Goal: Task Accomplishment & Management: Use online tool/utility

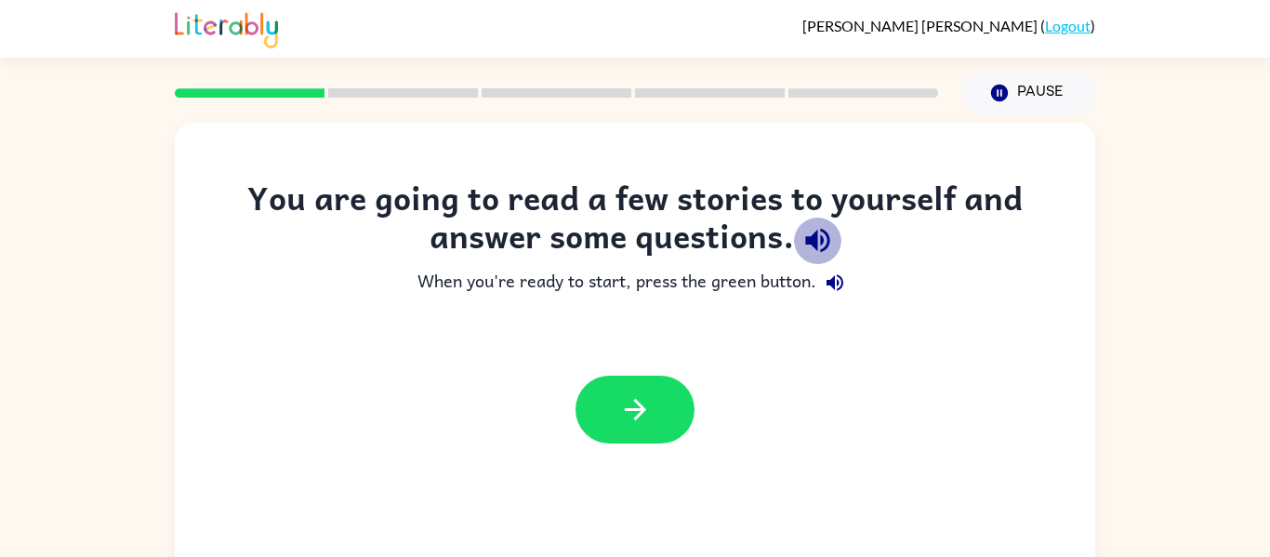
click at [809, 230] on icon "button" at bounding box center [817, 240] width 33 height 33
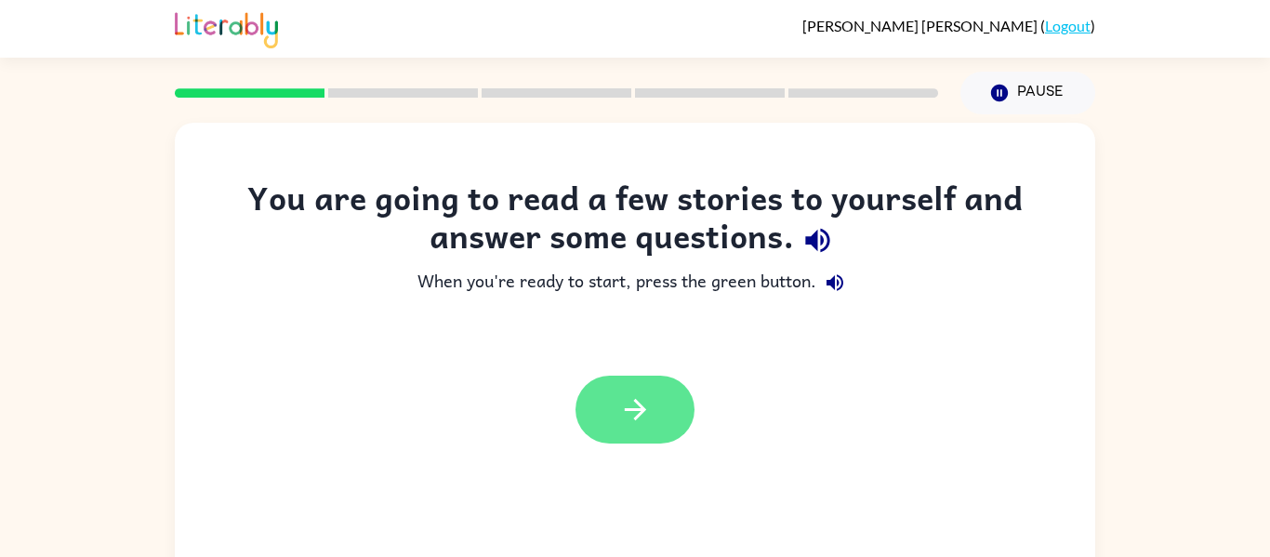
click at [608, 409] on button "button" at bounding box center [634, 409] width 119 height 68
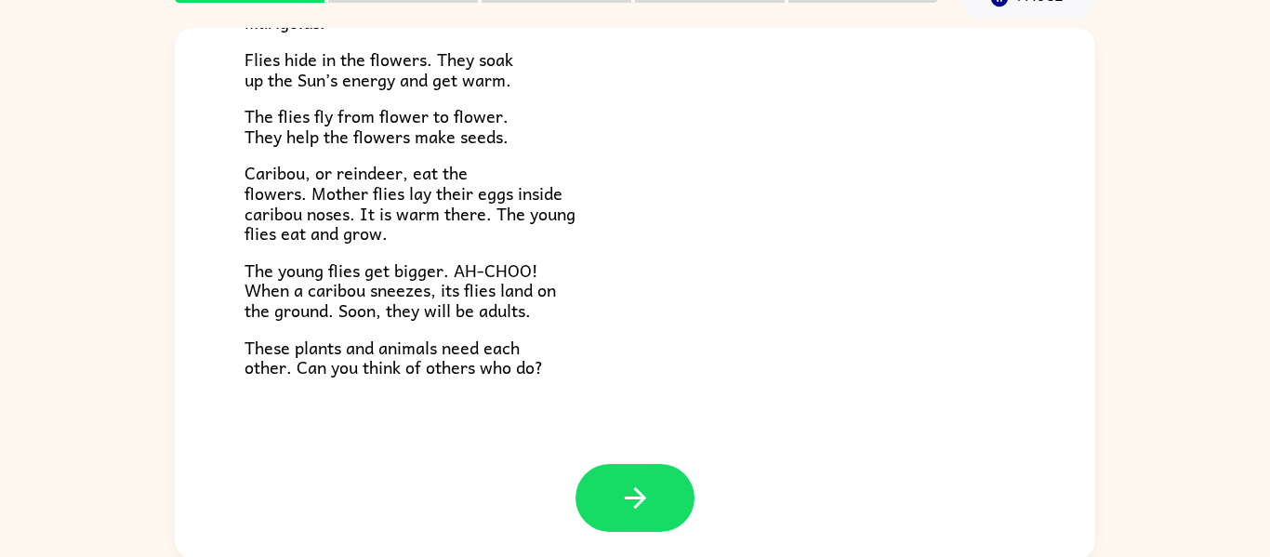
scroll to position [97, 0]
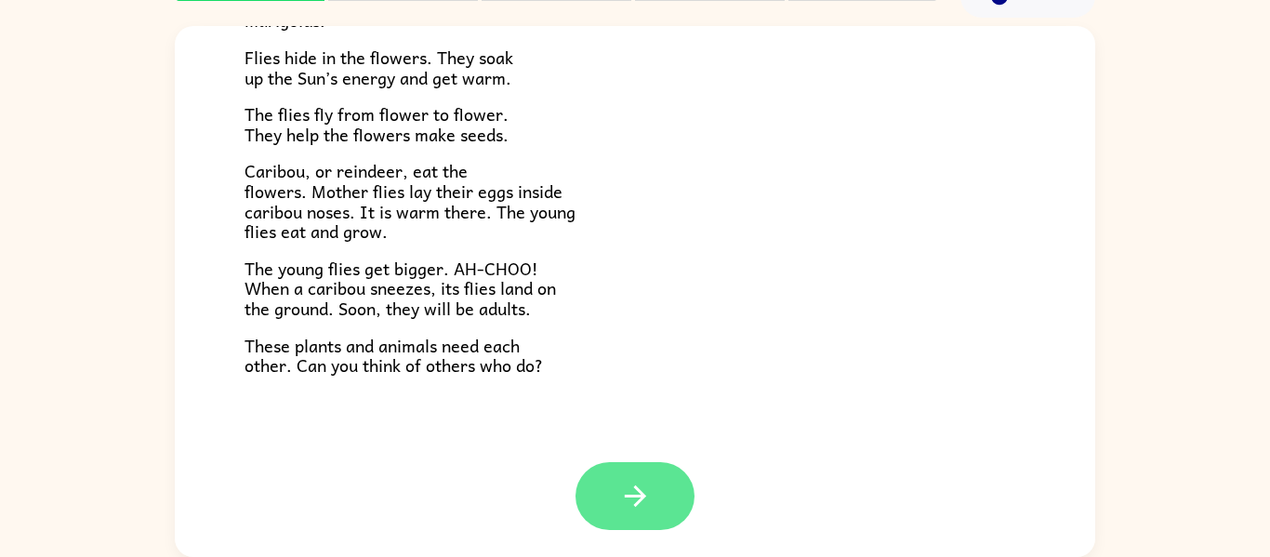
click at [663, 480] on button "button" at bounding box center [634, 496] width 119 height 68
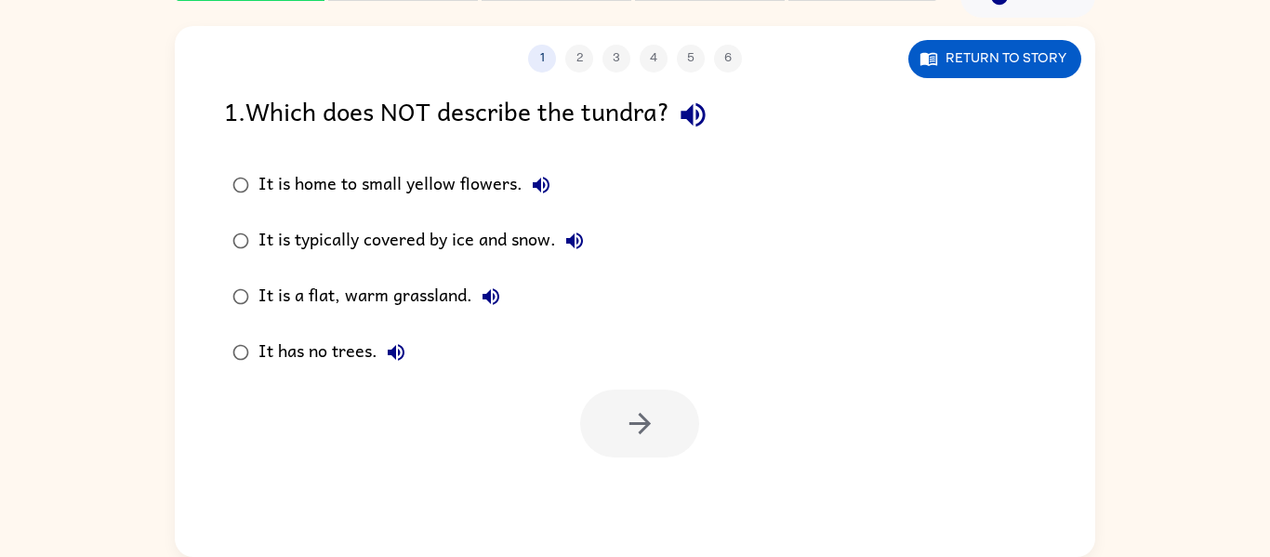
scroll to position [0, 0]
click at [583, 240] on icon "button" at bounding box center [574, 240] width 17 height 17
click at [532, 189] on icon "button" at bounding box center [541, 185] width 22 height 22
click at [495, 296] on icon "button" at bounding box center [491, 296] width 22 height 22
click at [393, 351] on icon "button" at bounding box center [396, 352] width 17 height 17
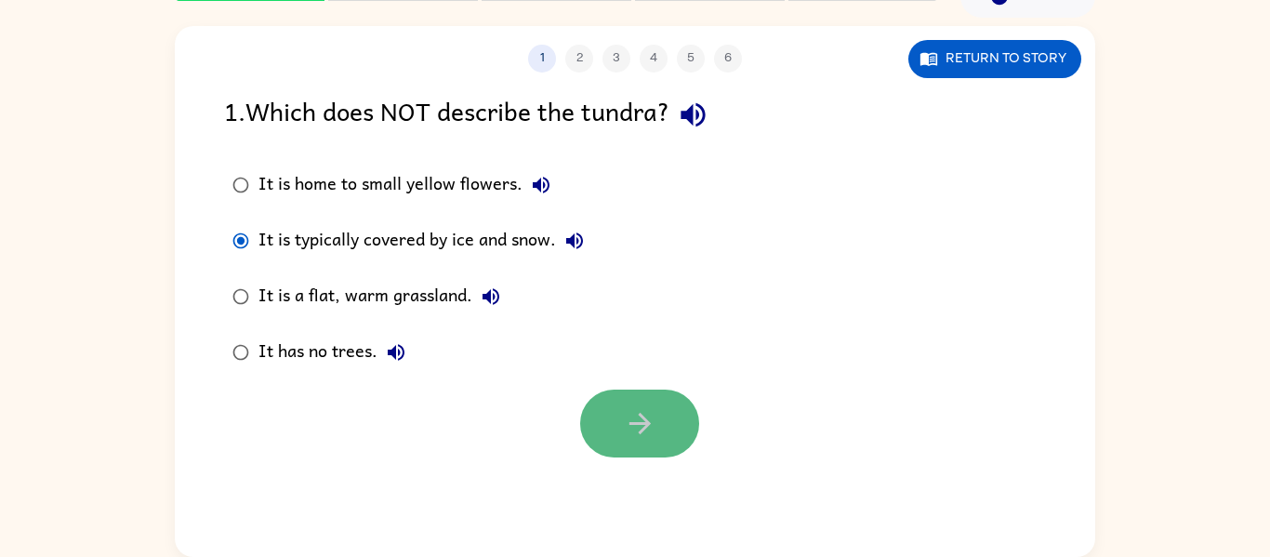
click at [632, 422] on icon "button" at bounding box center [638, 423] width 21 height 21
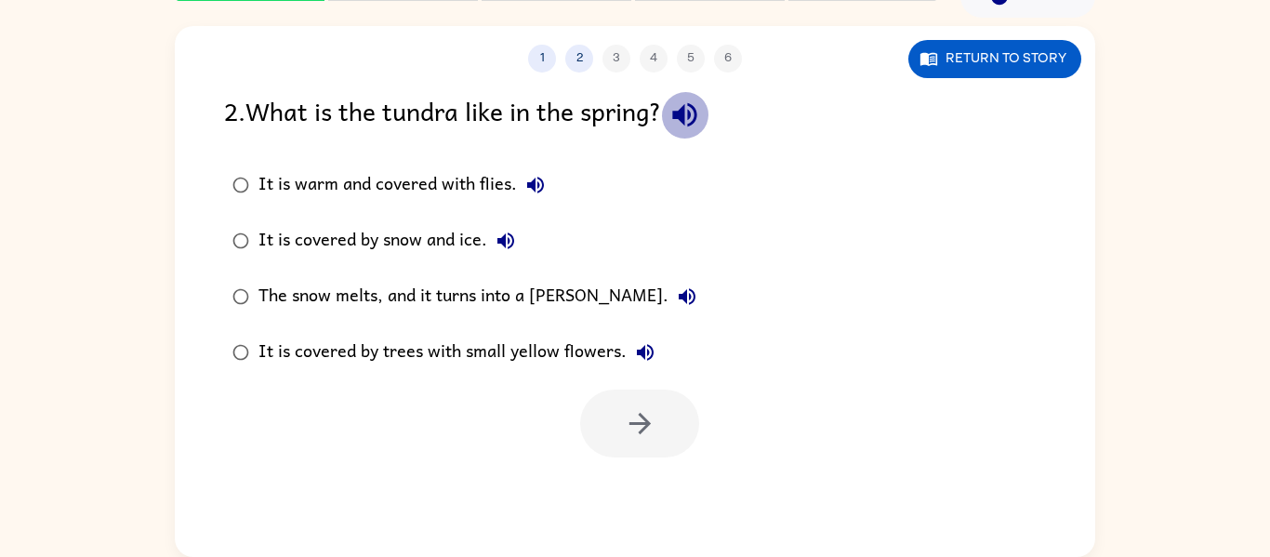
click at [701, 126] on icon "button" at bounding box center [684, 115] width 33 height 33
click at [535, 183] on icon "button" at bounding box center [535, 185] width 22 height 22
click at [510, 250] on icon "button" at bounding box center [505, 241] width 22 height 22
click at [676, 289] on icon "button" at bounding box center [687, 296] width 22 height 22
click at [645, 349] on icon "button" at bounding box center [645, 352] width 17 height 17
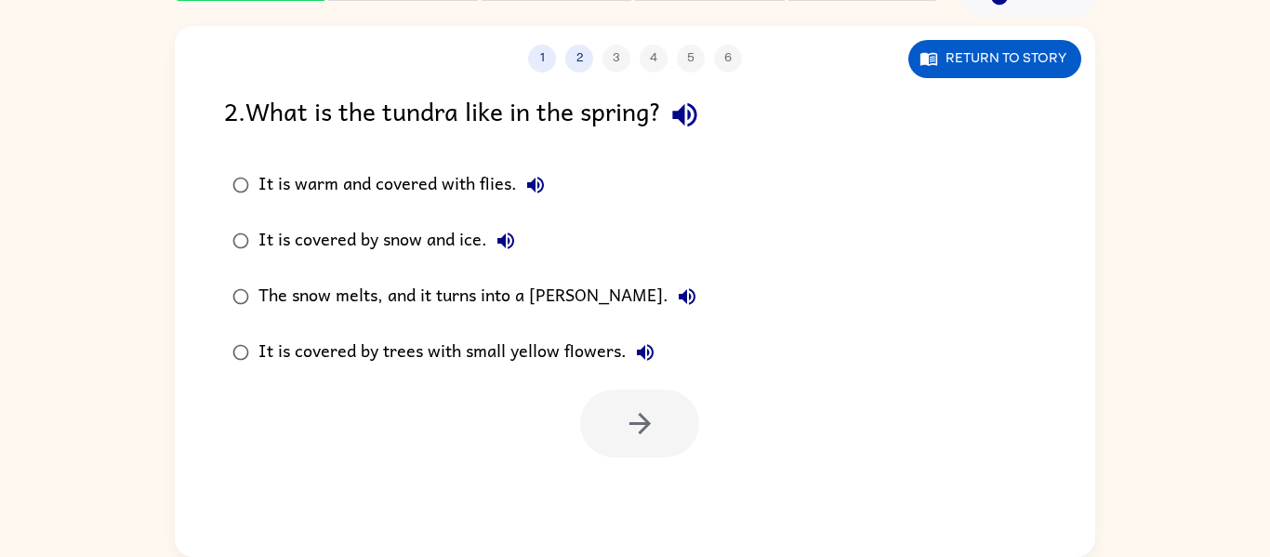
click at [540, 191] on icon "button" at bounding box center [535, 185] width 17 height 17
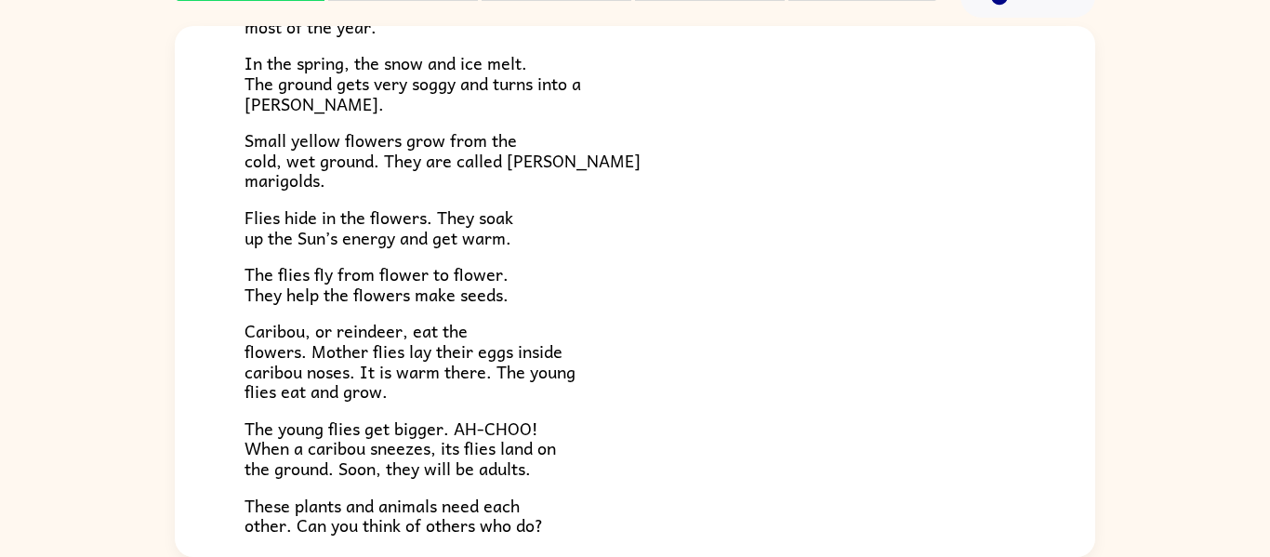
scroll to position [382, 0]
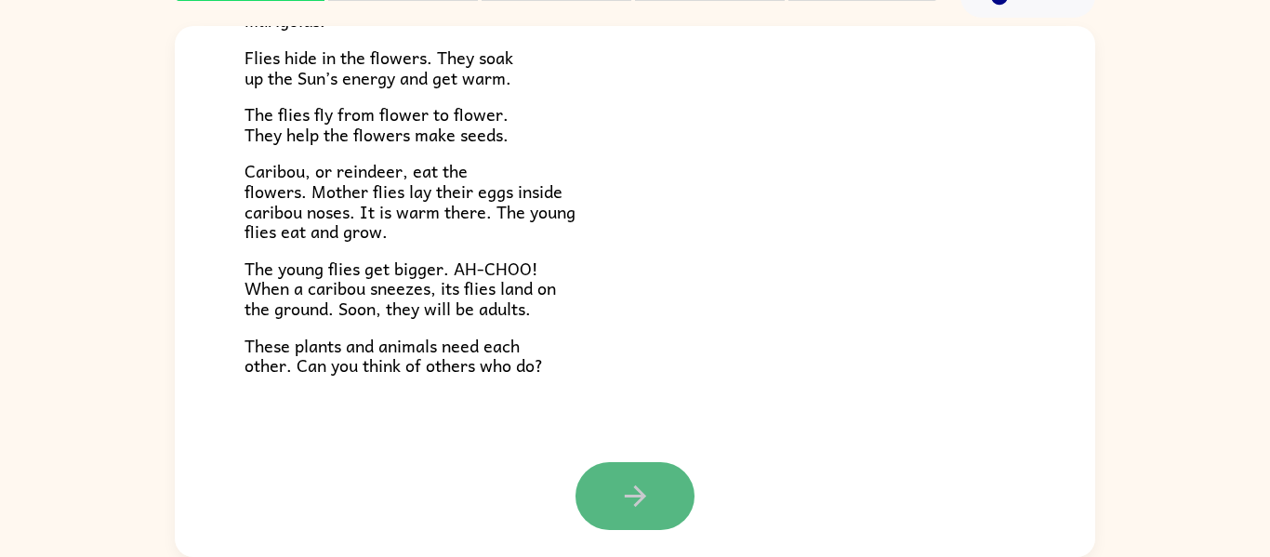
click at [639, 471] on button "button" at bounding box center [634, 496] width 119 height 68
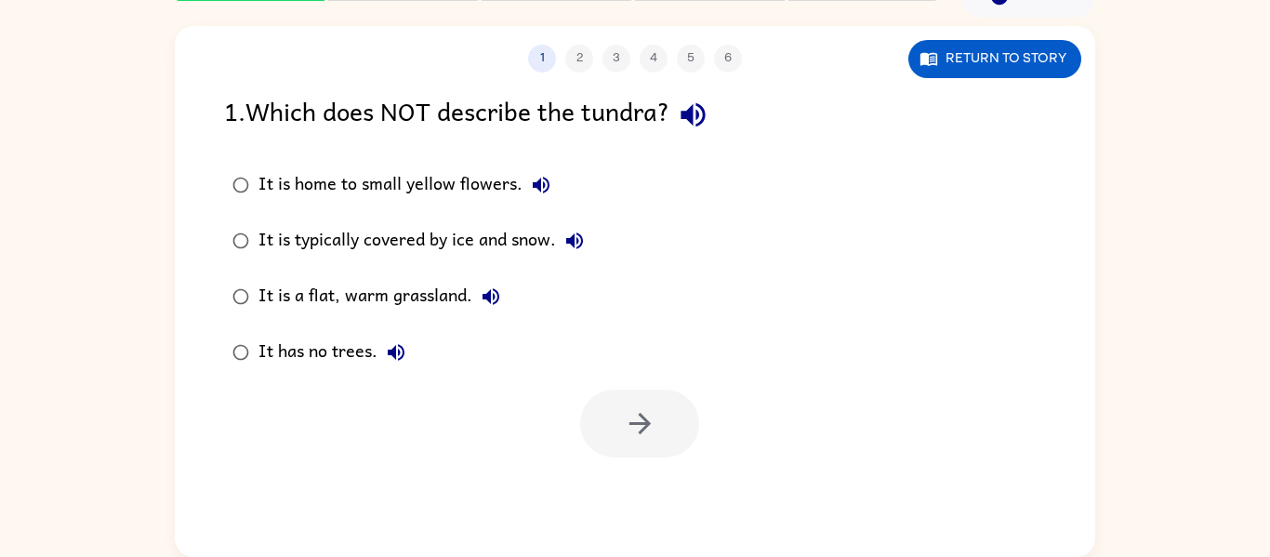
scroll to position [0, 0]
click at [701, 118] on icon "button" at bounding box center [693, 115] width 33 height 33
click at [528, 166] on div "It is home to small yellow flowers." at bounding box center [408, 184] width 301 height 37
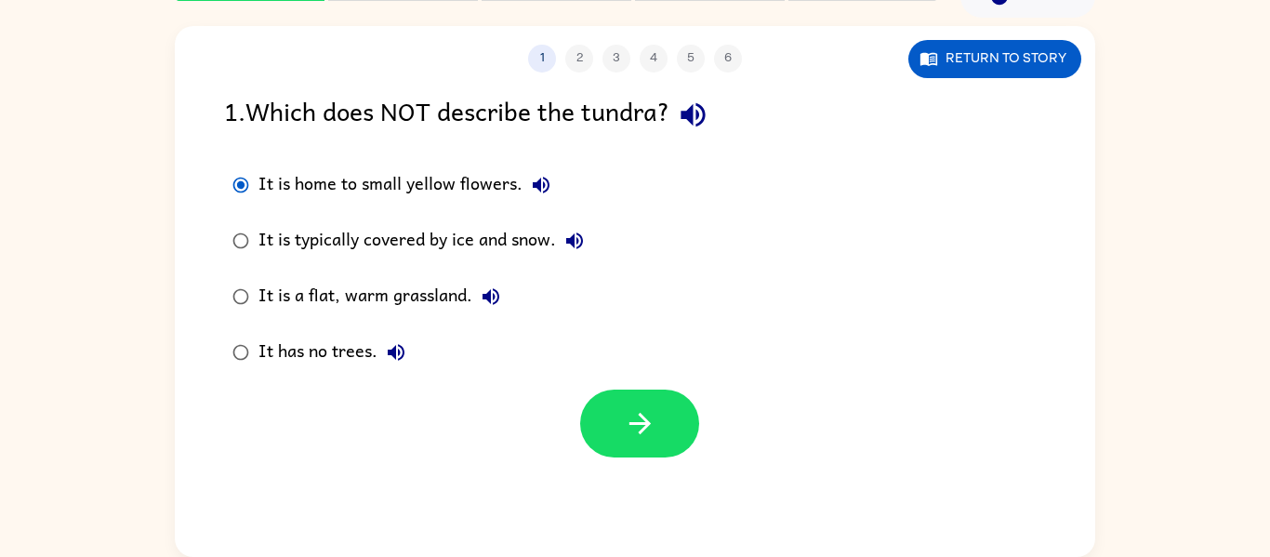
click at [536, 169] on button "It is home to small yellow flowers." at bounding box center [540, 184] width 37 height 37
click at [653, 440] on button "button" at bounding box center [639, 423] width 119 height 68
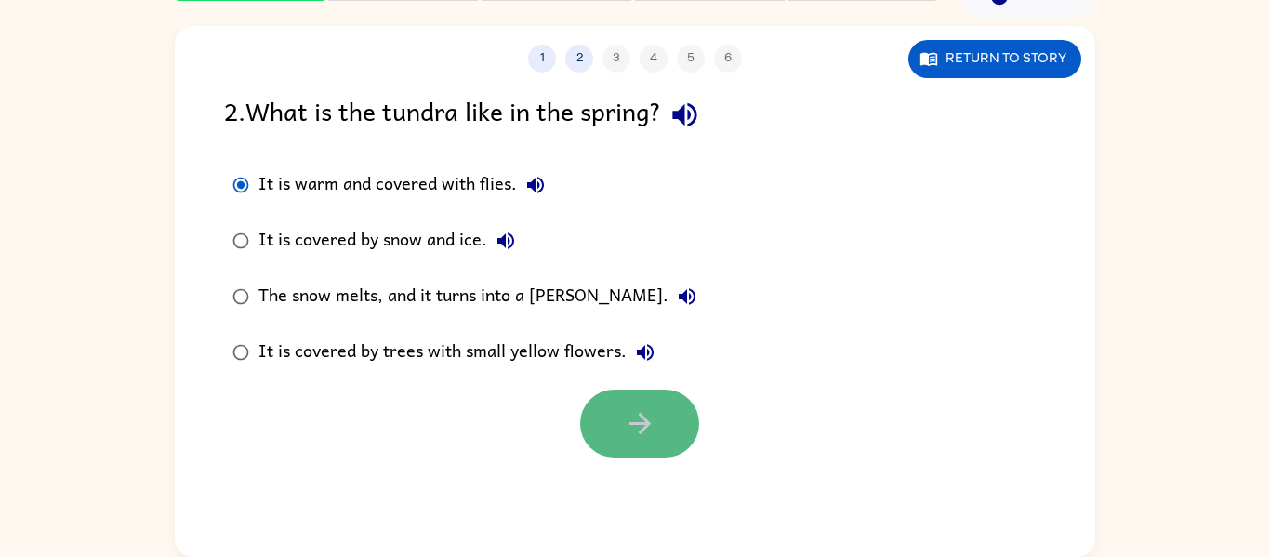
click at [618, 400] on button "button" at bounding box center [639, 423] width 119 height 68
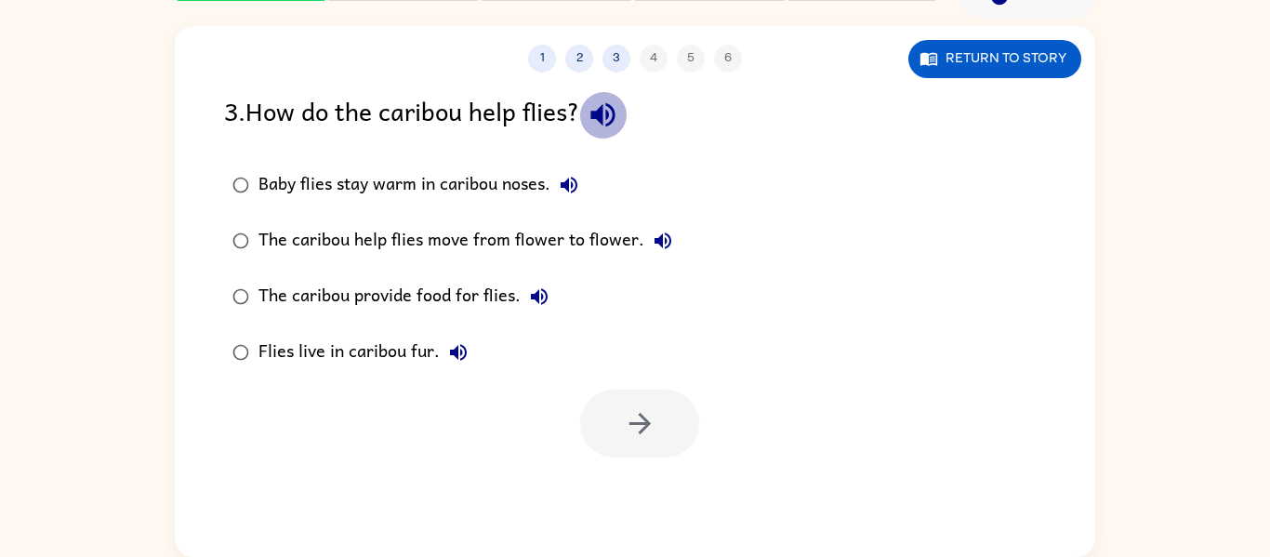
click at [617, 118] on icon "button" at bounding box center [602, 115] width 33 height 33
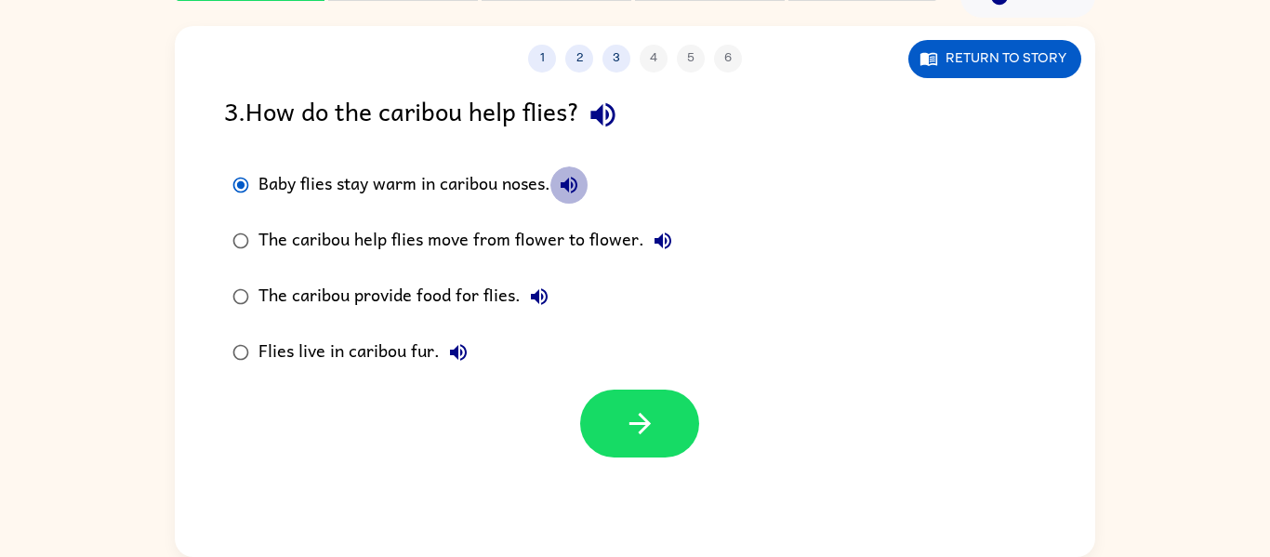
click at [573, 197] on button "Baby flies stay warm in caribou noses." at bounding box center [568, 184] width 37 height 37
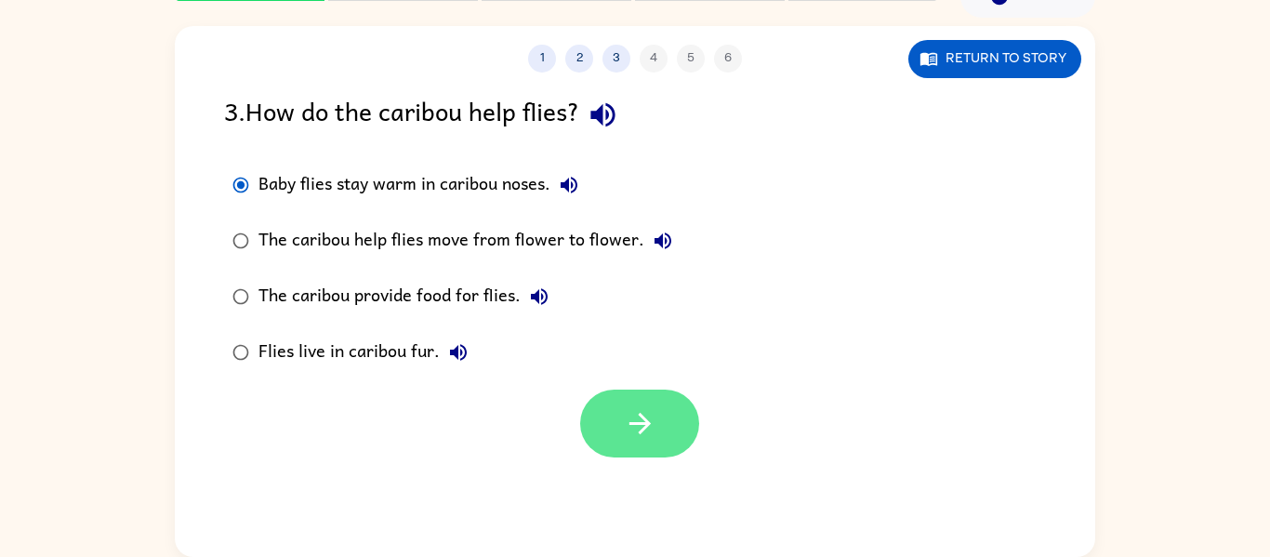
click at [646, 417] on icon "button" at bounding box center [640, 423] width 33 height 33
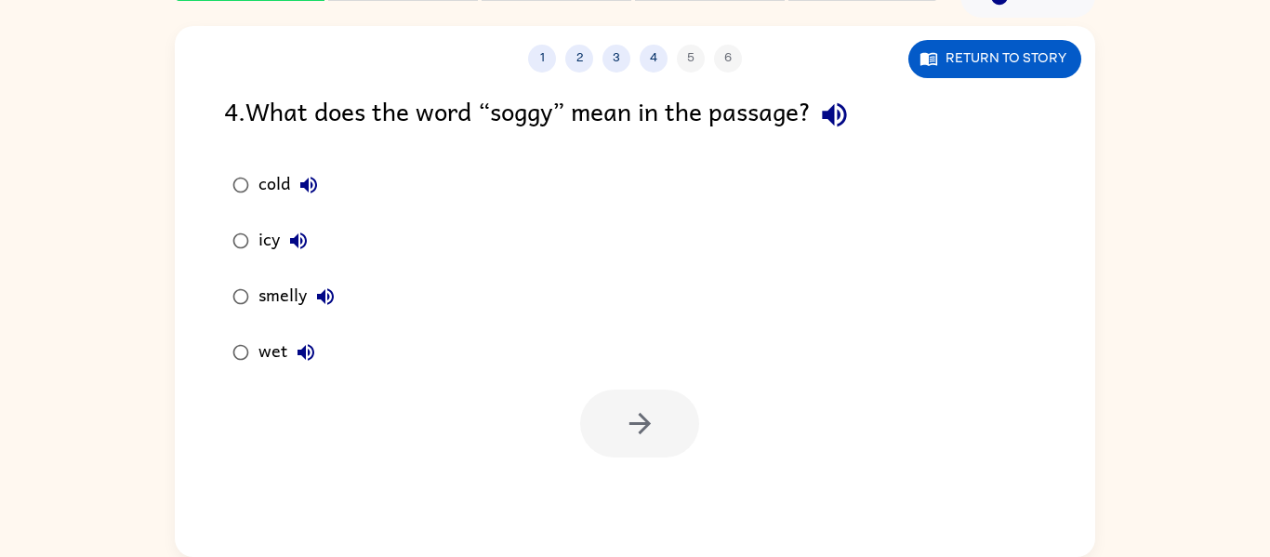
click at [313, 181] on icon "button" at bounding box center [308, 185] width 22 height 22
click at [296, 230] on icon "button" at bounding box center [298, 241] width 22 height 22
click at [312, 288] on button "smelly" at bounding box center [325, 296] width 37 height 37
click at [298, 356] on icon "button" at bounding box center [306, 352] width 22 height 22
click at [846, 115] on icon "button" at bounding box center [834, 115] width 24 height 24
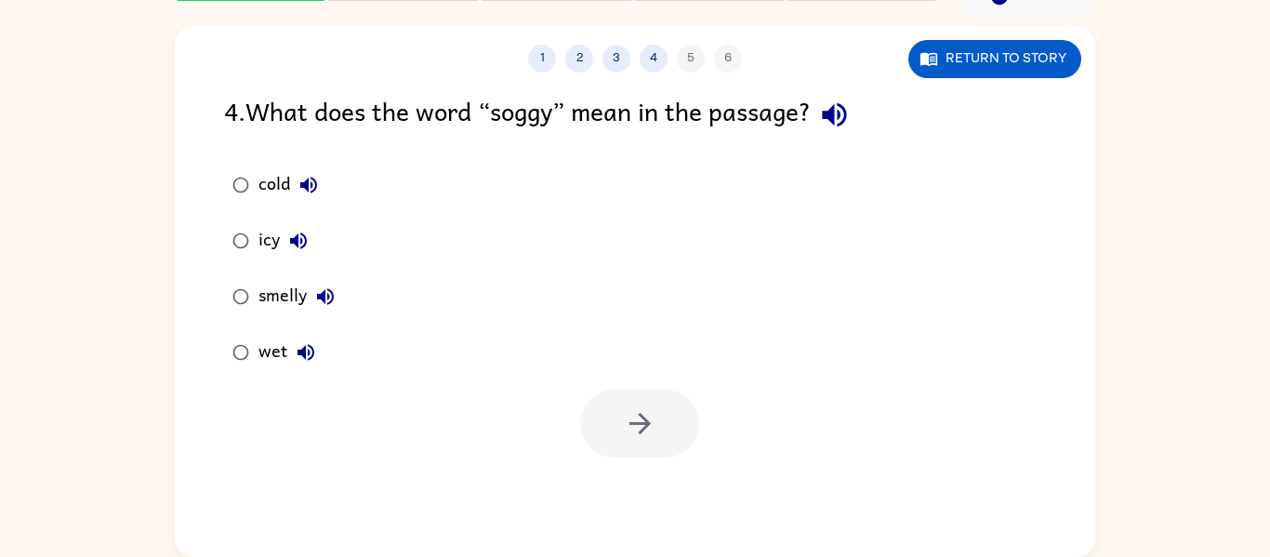
click at [339, 285] on button "smelly" at bounding box center [325, 296] width 37 height 37
click at [301, 251] on icon "button" at bounding box center [298, 241] width 22 height 22
click at [309, 190] on icon "button" at bounding box center [308, 185] width 17 height 17
click at [301, 349] on icon "button" at bounding box center [305, 352] width 17 height 17
click at [645, 436] on icon "button" at bounding box center [640, 423] width 33 height 33
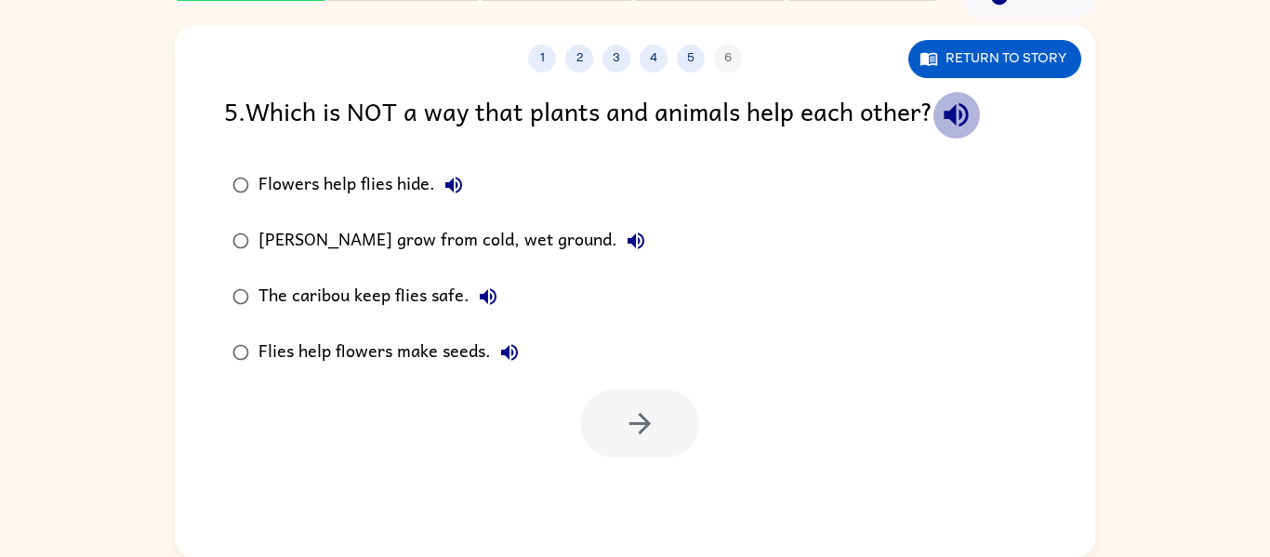
click at [955, 120] on icon "button" at bounding box center [955, 115] width 24 height 24
click at [458, 189] on icon "button" at bounding box center [453, 185] width 17 height 17
click at [628, 254] on button "Marsh marigolds grow from cold, wet ground." at bounding box center [635, 240] width 37 height 37
click at [487, 293] on icon "button" at bounding box center [488, 296] width 22 height 22
click at [501, 355] on icon "button" at bounding box center [509, 352] width 22 height 22
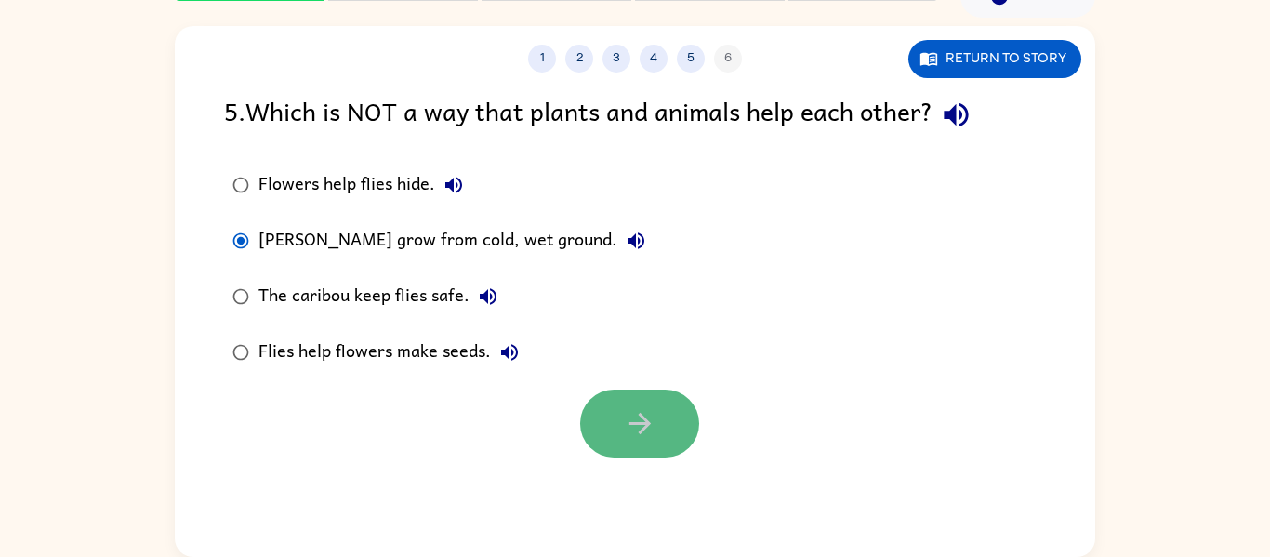
click at [657, 409] on button "button" at bounding box center [639, 423] width 119 height 68
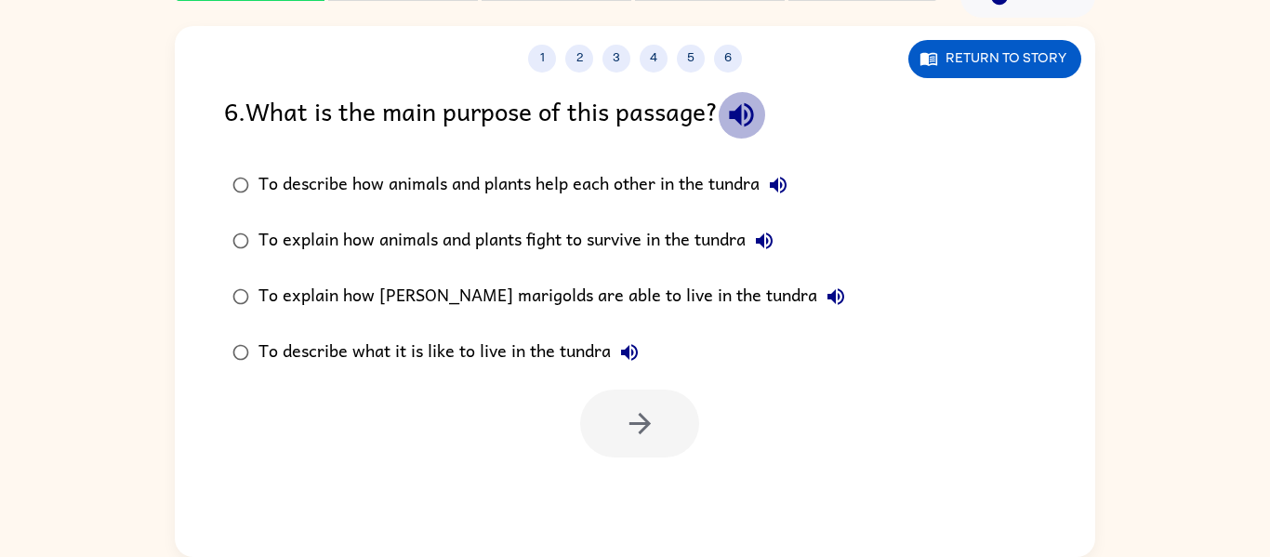
click at [752, 127] on icon "button" at bounding box center [741, 115] width 33 height 33
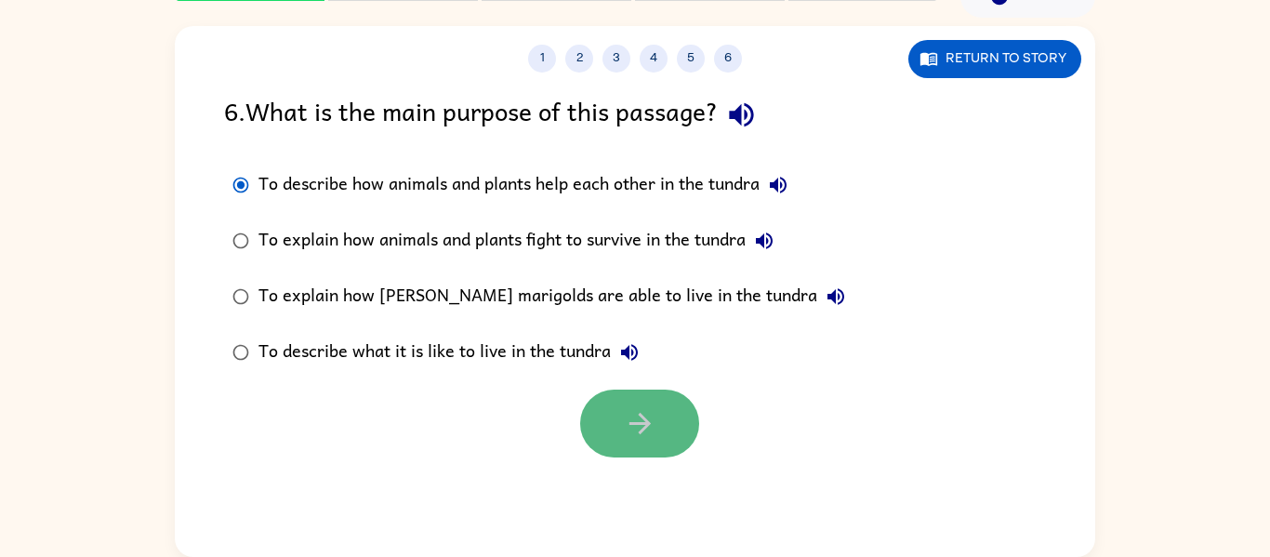
click at [601, 428] on button "button" at bounding box center [639, 423] width 119 height 68
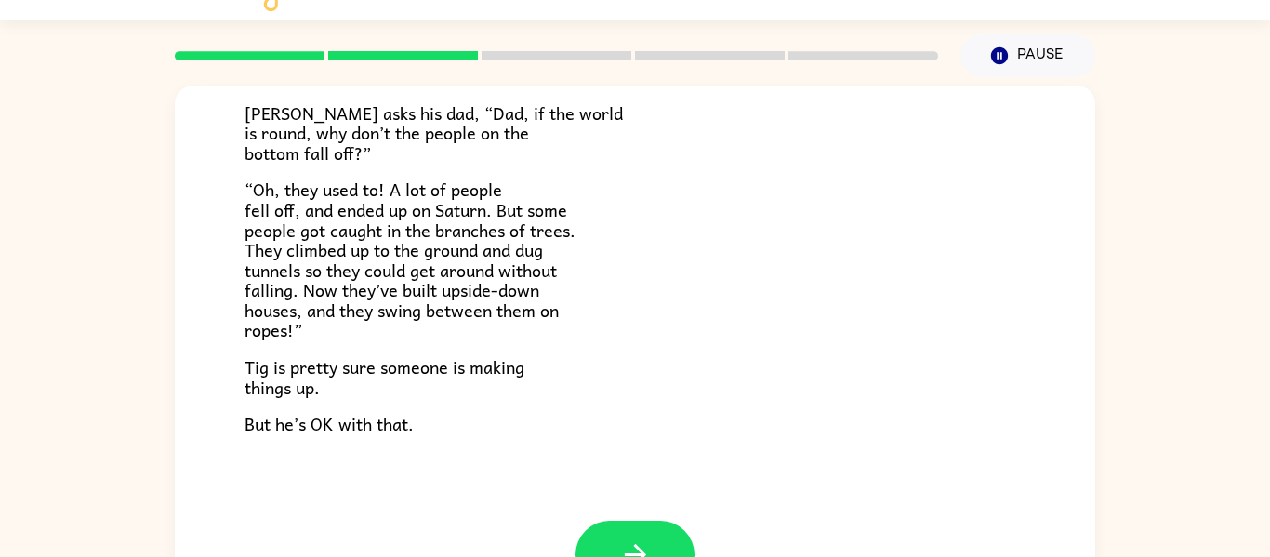
scroll to position [74, 0]
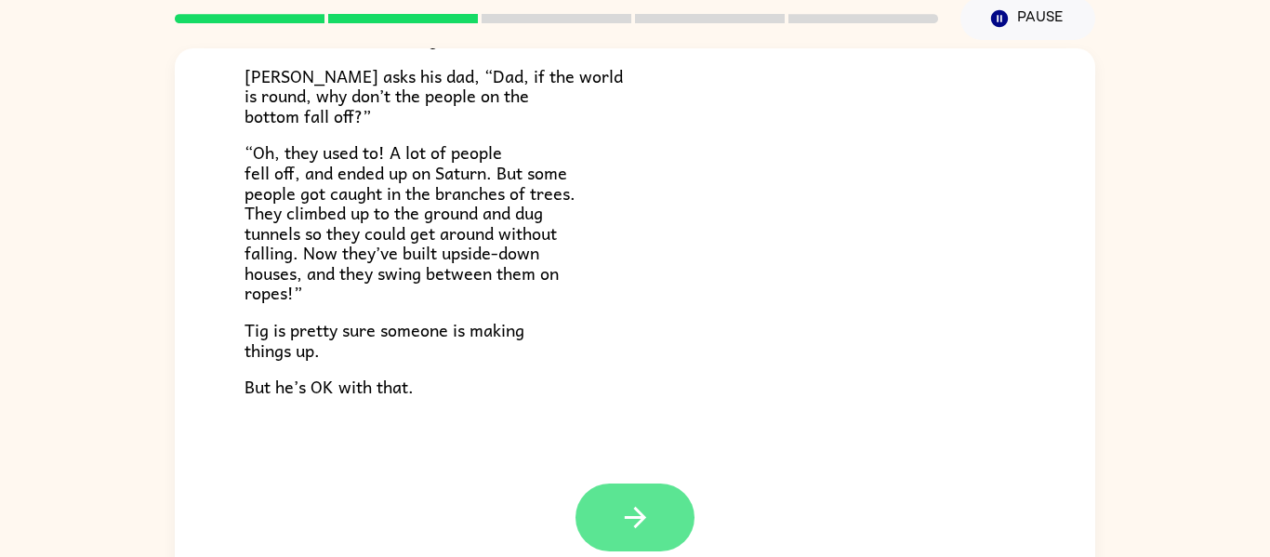
click at [679, 509] on button "button" at bounding box center [634, 517] width 119 height 68
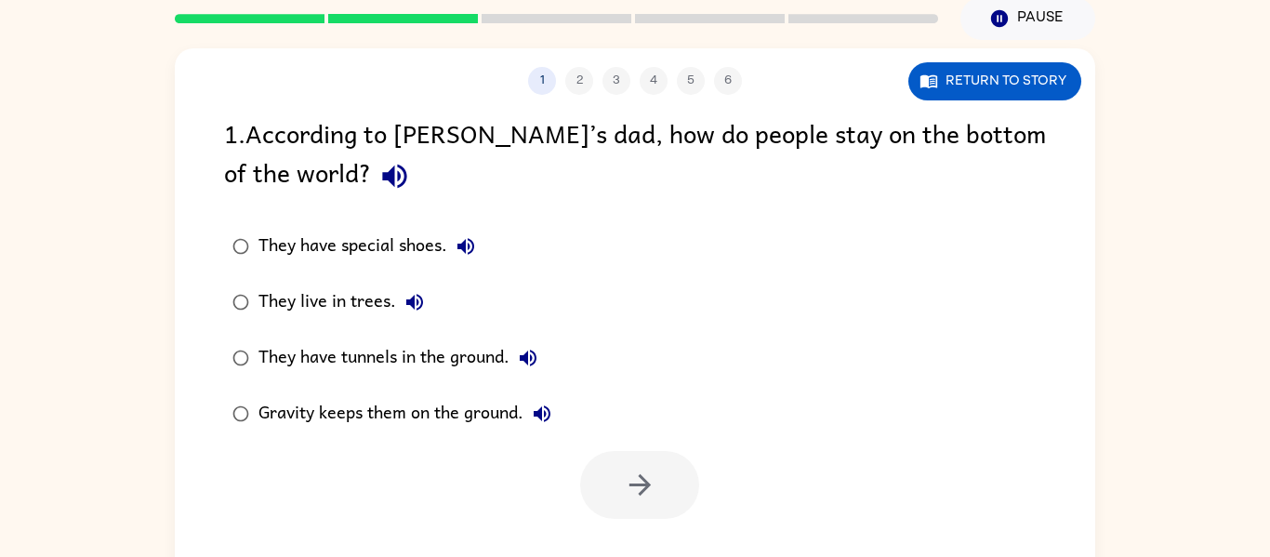
scroll to position [0, 0]
click at [378, 177] on icon "button" at bounding box center [394, 176] width 33 height 33
click at [470, 245] on icon "button" at bounding box center [465, 246] width 22 height 22
click at [422, 293] on icon "button" at bounding box center [414, 302] width 22 height 22
click at [529, 349] on icon "button" at bounding box center [528, 358] width 22 height 22
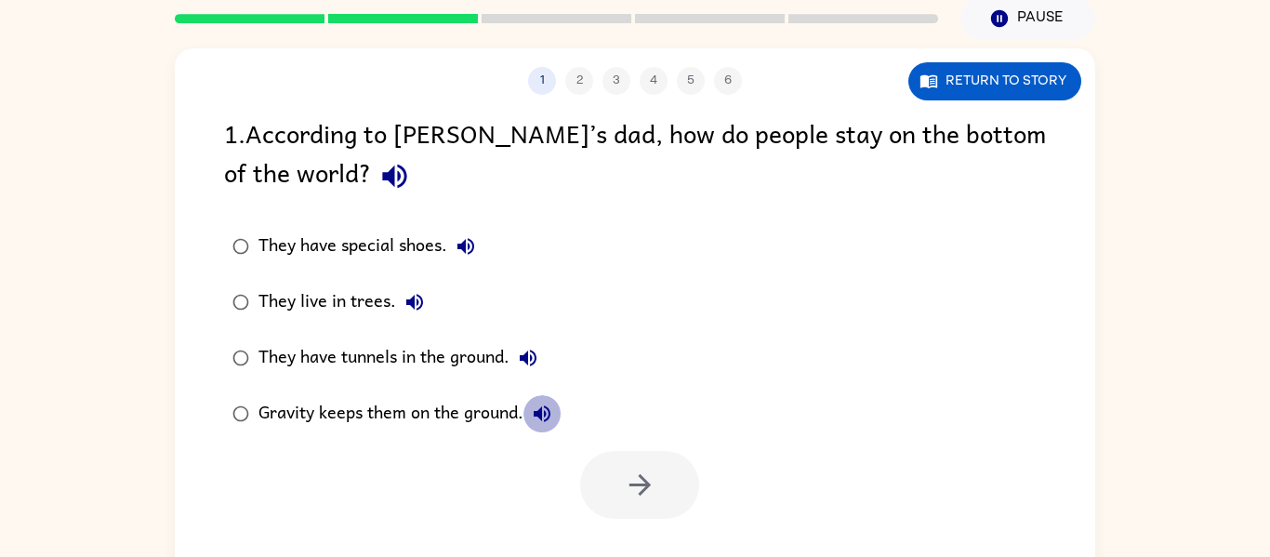
click at [540, 408] on icon "button" at bounding box center [542, 413] width 22 height 22
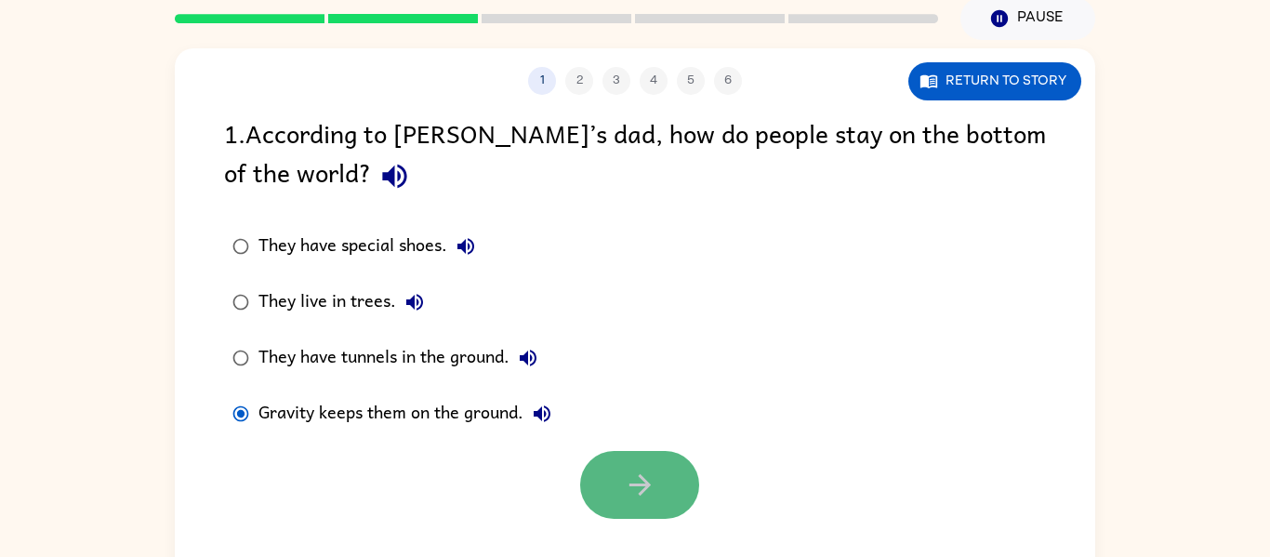
click at [667, 473] on button "button" at bounding box center [639, 485] width 119 height 68
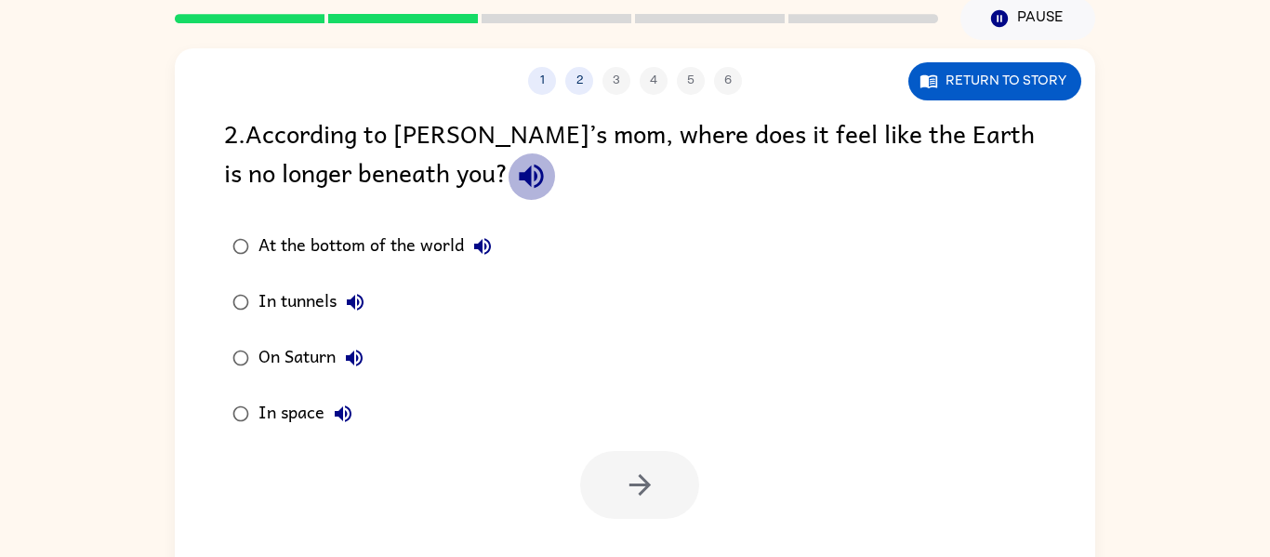
click at [515, 175] on icon "button" at bounding box center [531, 176] width 33 height 33
click at [519, 175] on icon "button" at bounding box center [531, 177] width 24 height 24
click at [439, 221] on label "At the bottom of the world" at bounding box center [362, 246] width 296 height 56
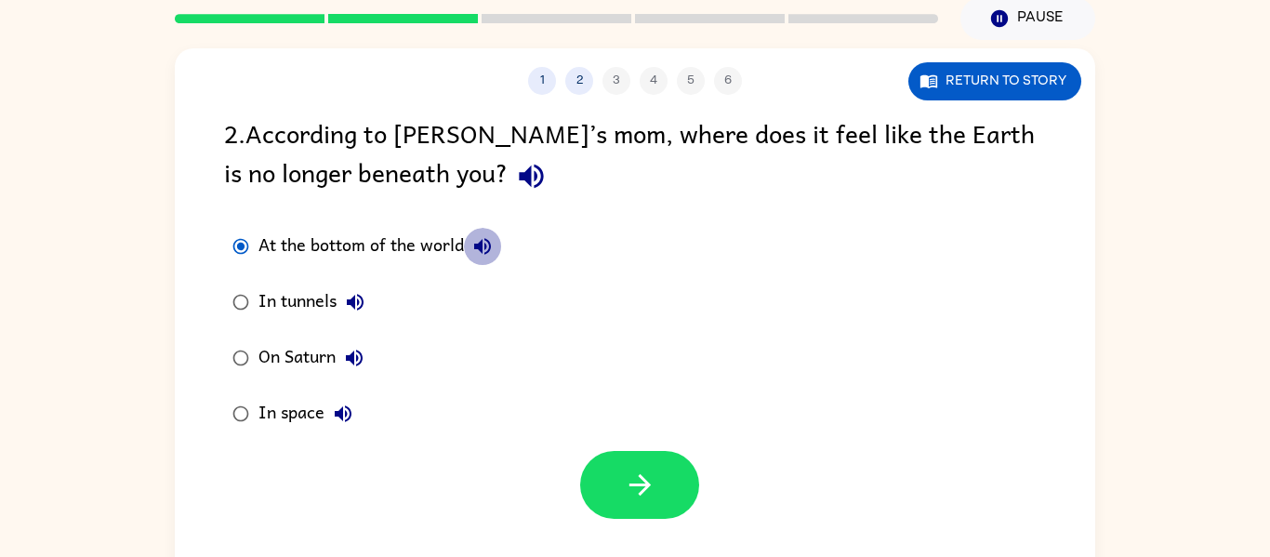
click at [491, 244] on icon "button" at bounding box center [482, 246] width 22 height 22
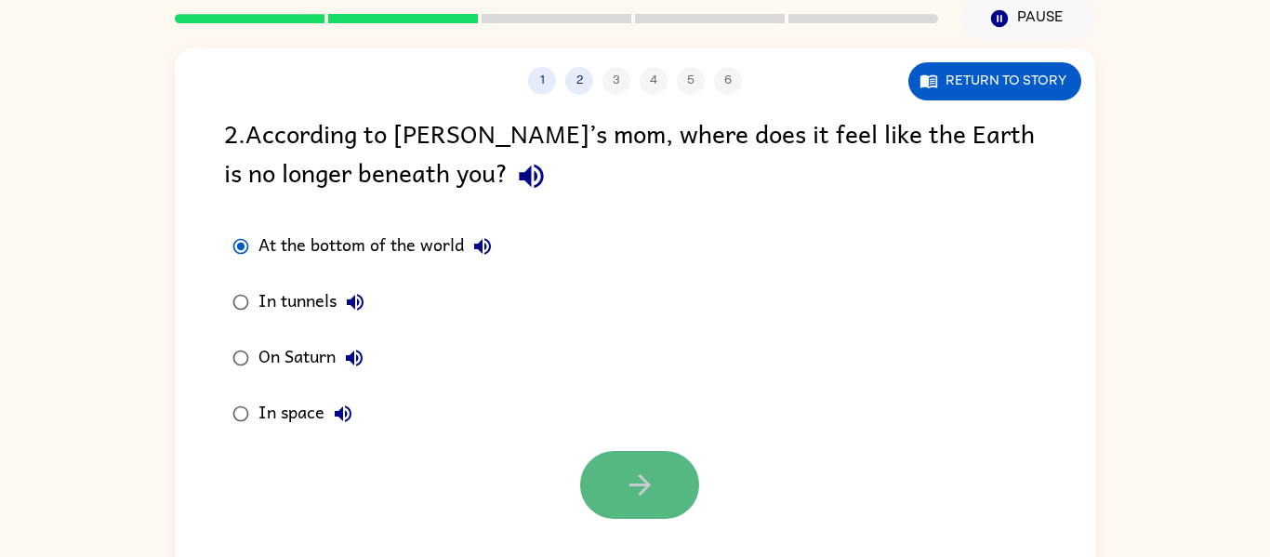
click at [669, 498] on button "button" at bounding box center [639, 485] width 119 height 68
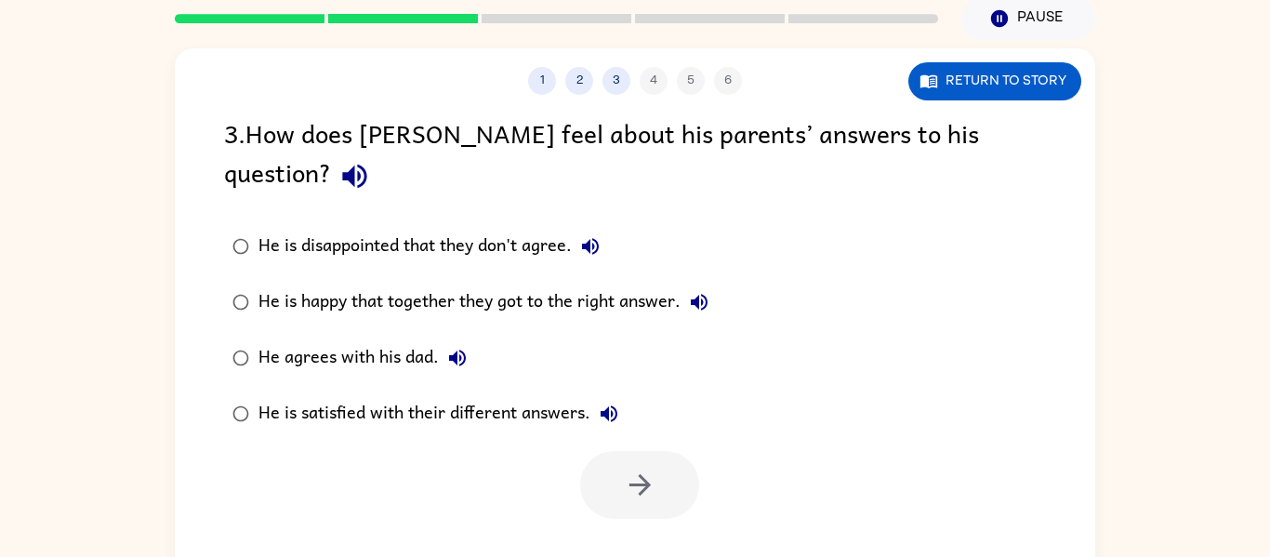
click at [366, 165] on icon "button" at bounding box center [354, 177] width 24 height 24
click at [590, 238] on icon "button" at bounding box center [590, 246] width 17 height 17
click at [704, 294] on icon "button" at bounding box center [699, 302] width 17 height 17
click at [461, 347] on icon "button" at bounding box center [457, 358] width 22 height 22
click at [598, 451] on div at bounding box center [639, 485] width 119 height 68
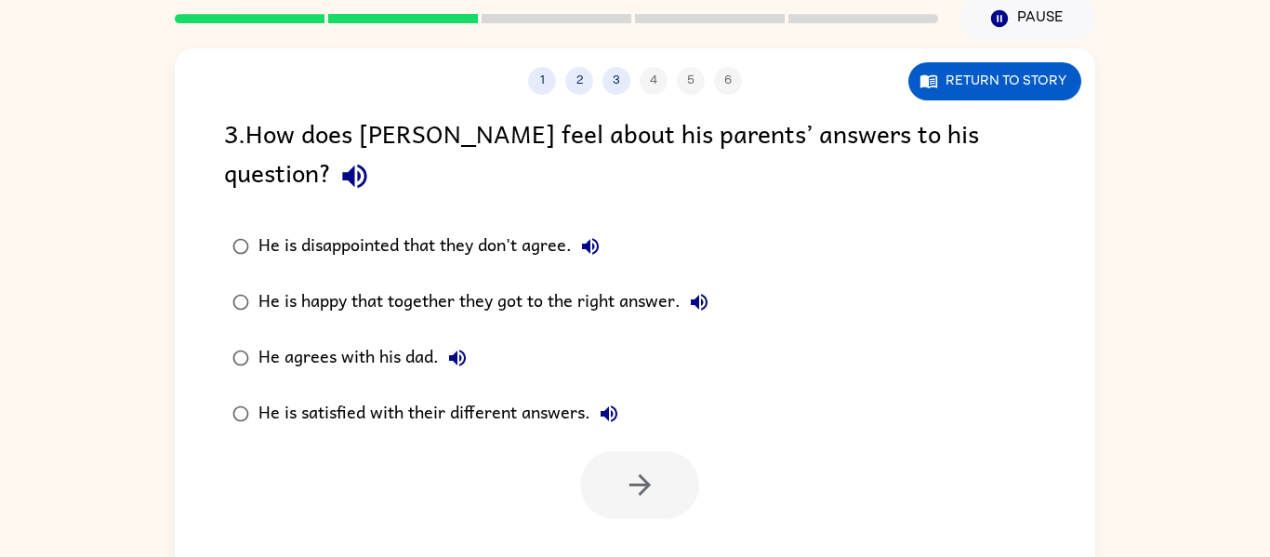
click at [598, 451] on div at bounding box center [639, 485] width 119 height 68
click at [610, 402] on icon "button" at bounding box center [609, 413] width 22 height 22
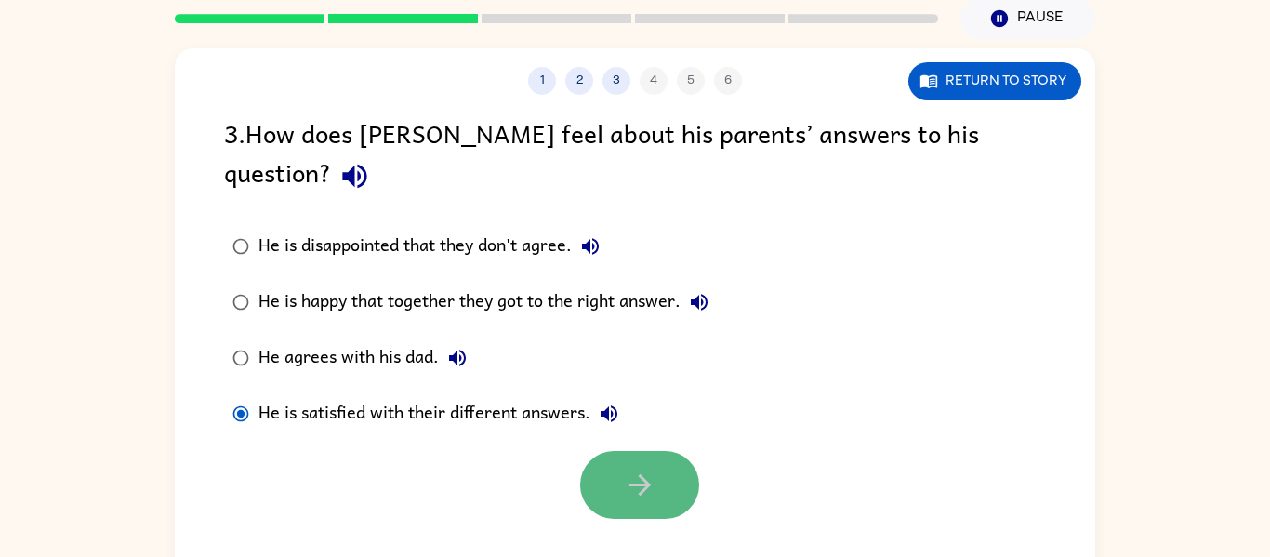
click at [661, 451] on button "button" at bounding box center [639, 485] width 119 height 68
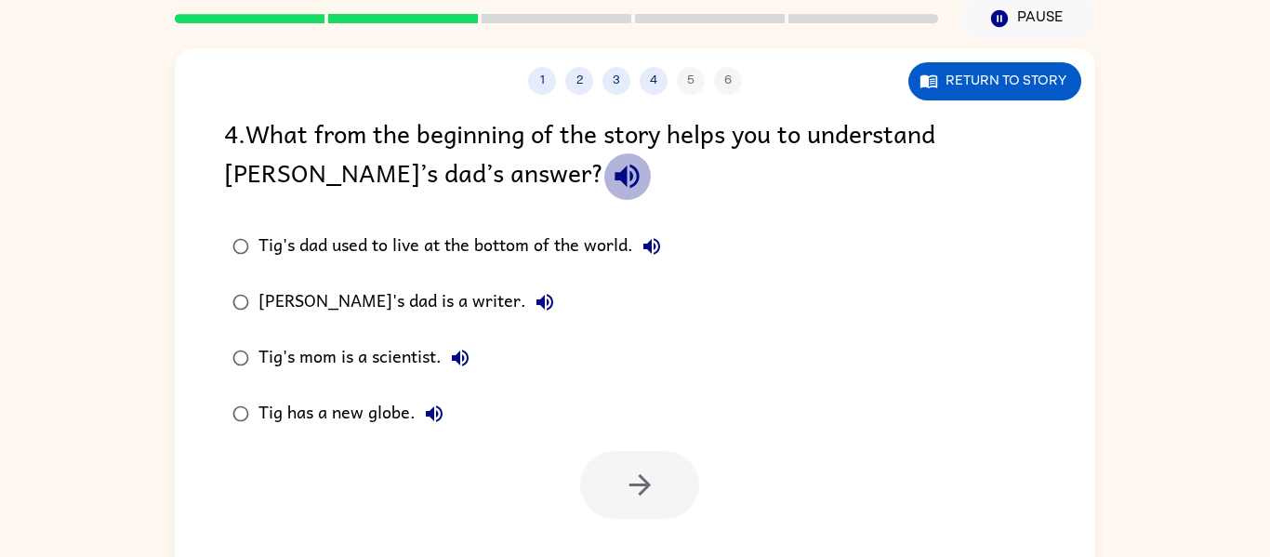
click at [611, 177] on icon "button" at bounding box center [627, 176] width 33 height 33
click at [642, 253] on icon "button" at bounding box center [651, 246] width 22 height 22
click at [534, 309] on icon "button" at bounding box center [545, 302] width 22 height 22
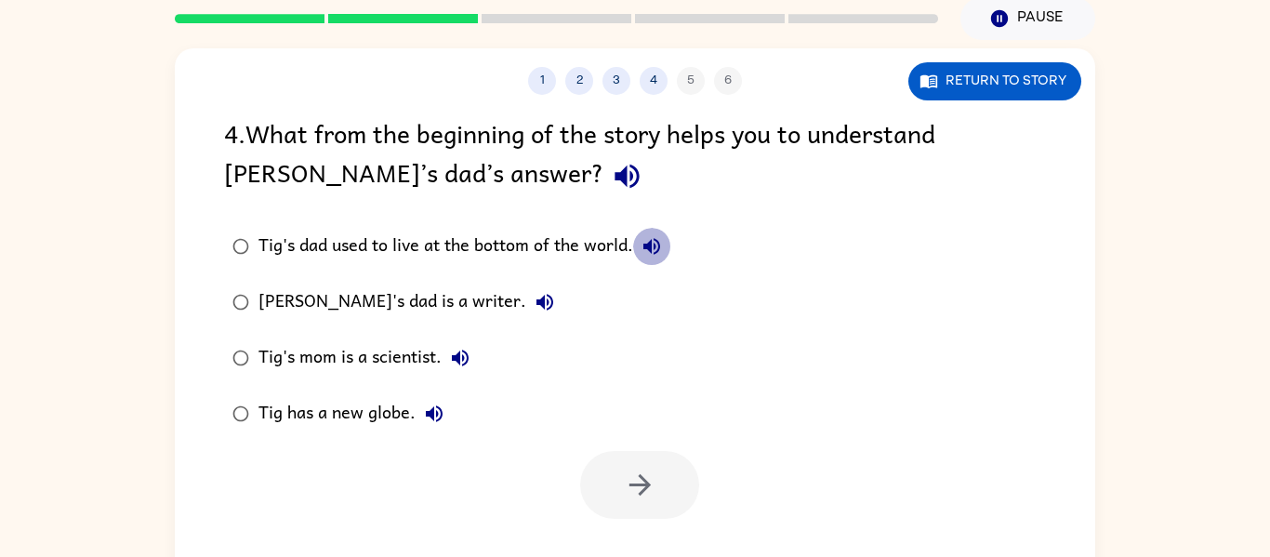
click at [652, 243] on icon "button" at bounding box center [651, 246] width 17 height 17
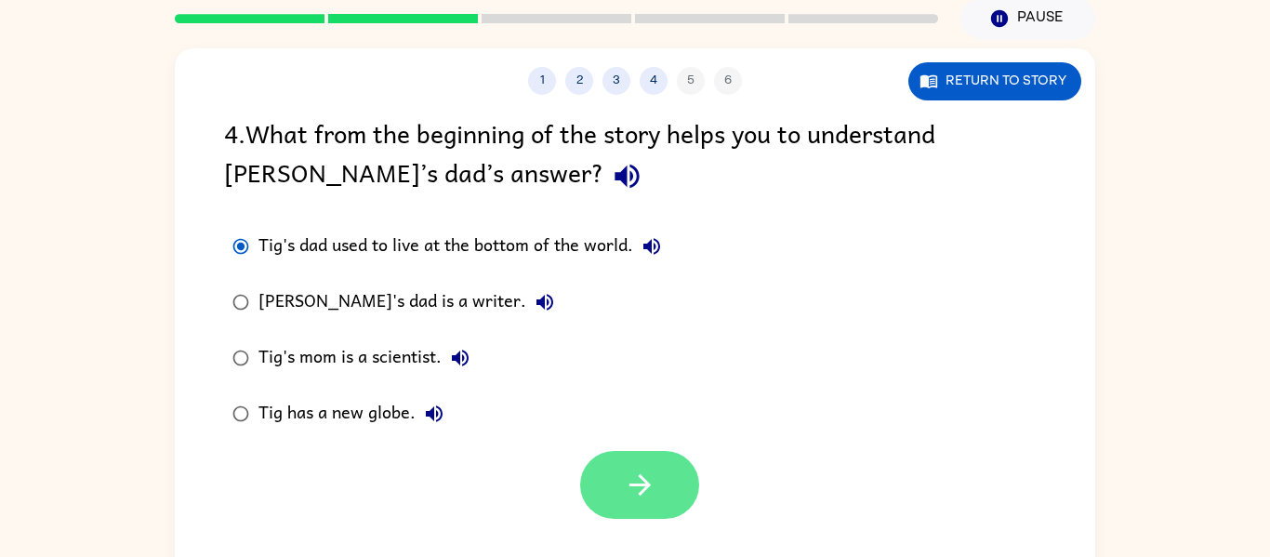
click at [614, 465] on button "button" at bounding box center [639, 485] width 119 height 68
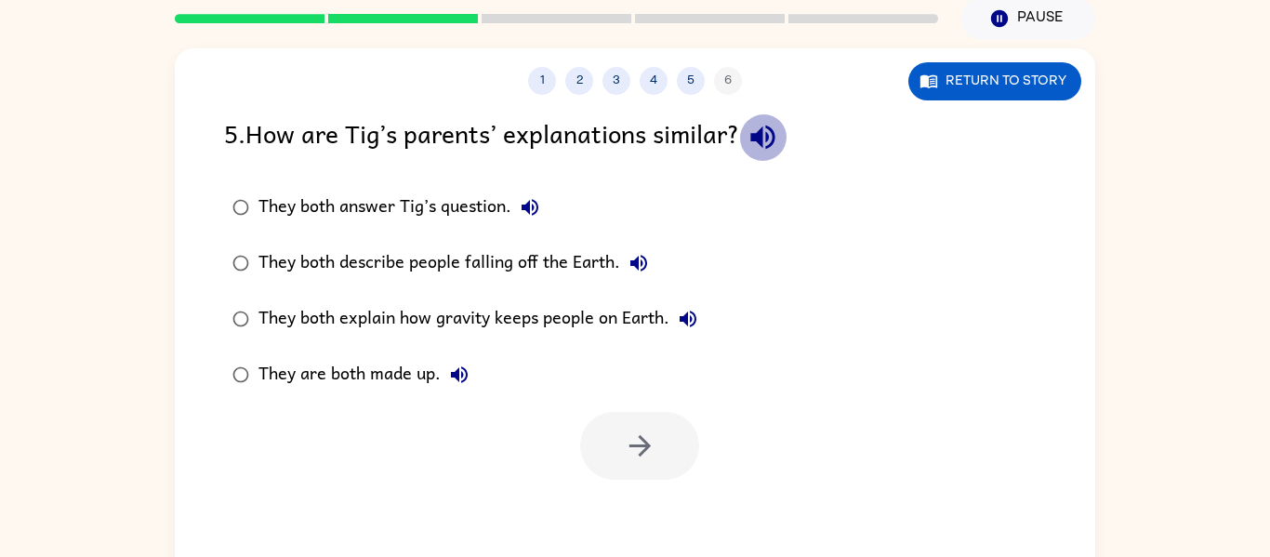
click at [775, 143] on icon "button" at bounding box center [762, 137] width 33 height 33
click at [540, 211] on icon "button" at bounding box center [530, 207] width 22 height 22
click at [647, 264] on icon "button" at bounding box center [638, 263] width 22 height 22
click at [688, 310] on icon "button" at bounding box center [688, 319] width 22 height 22
click at [454, 383] on icon "button" at bounding box center [459, 374] width 22 height 22
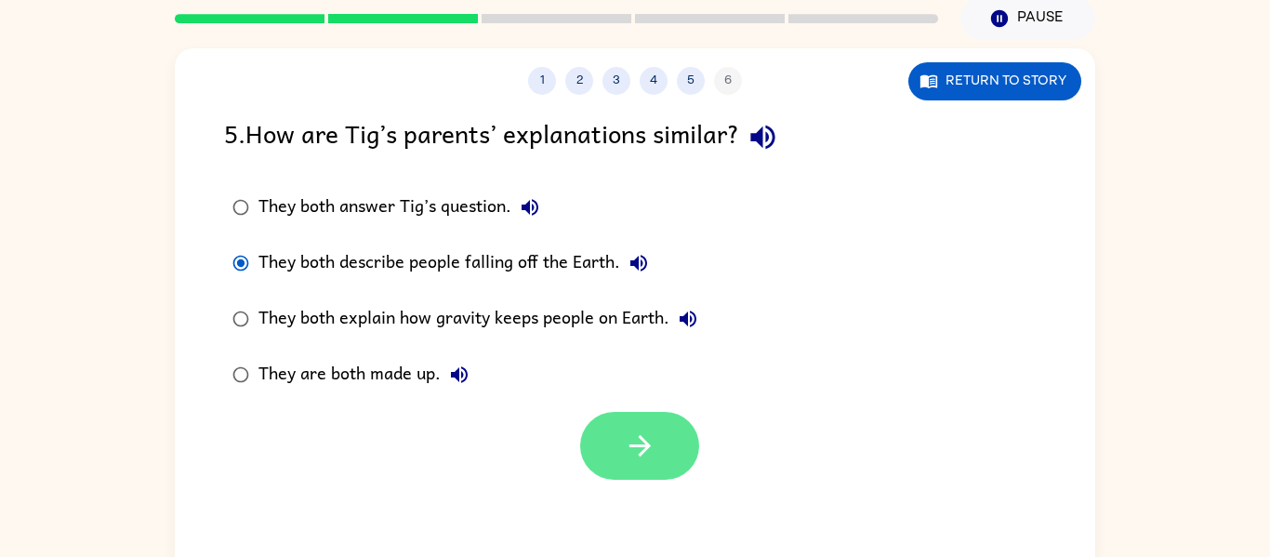
click at [616, 434] on button "button" at bounding box center [639, 446] width 119 height 68
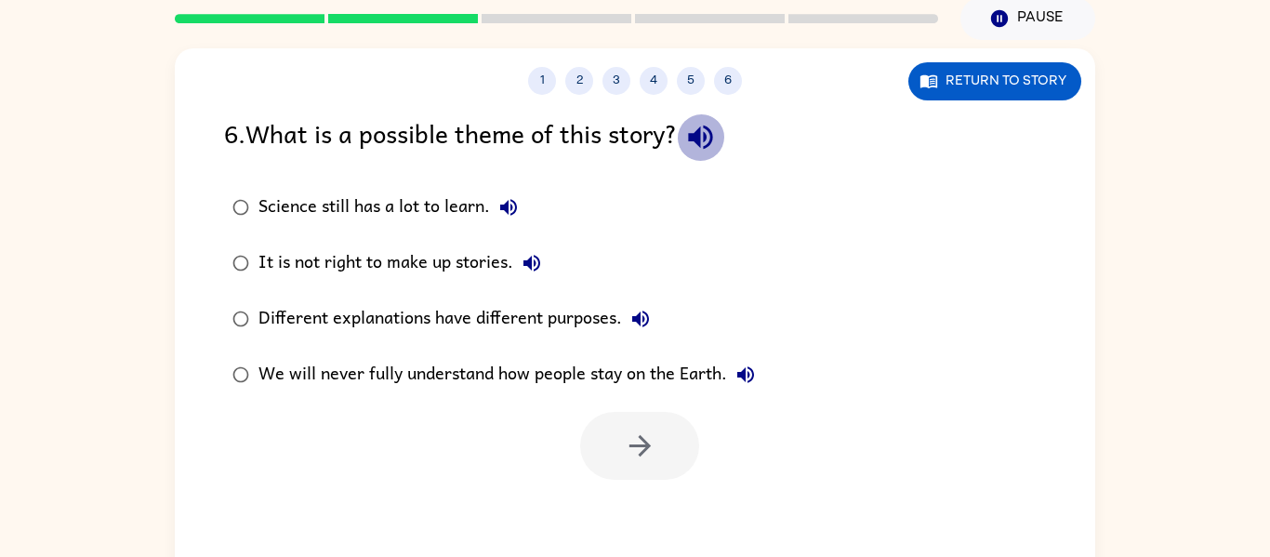
click at [713, 124] on icon "button" at bounding box center [700, 137] width 33 height 33
click at [507, 206] on icon "button" at bounding box center [508, 207] width 17 height 17
click at [532, 257] on icon "button" at bounding box center [531, 263] width 17 height 17
click at [646, 322] on icon "button" at bounding box center [640, 319] width 22 height 22
click at [736, 366] on icon "button" at bounding box center [745, 374] width 22 height 22
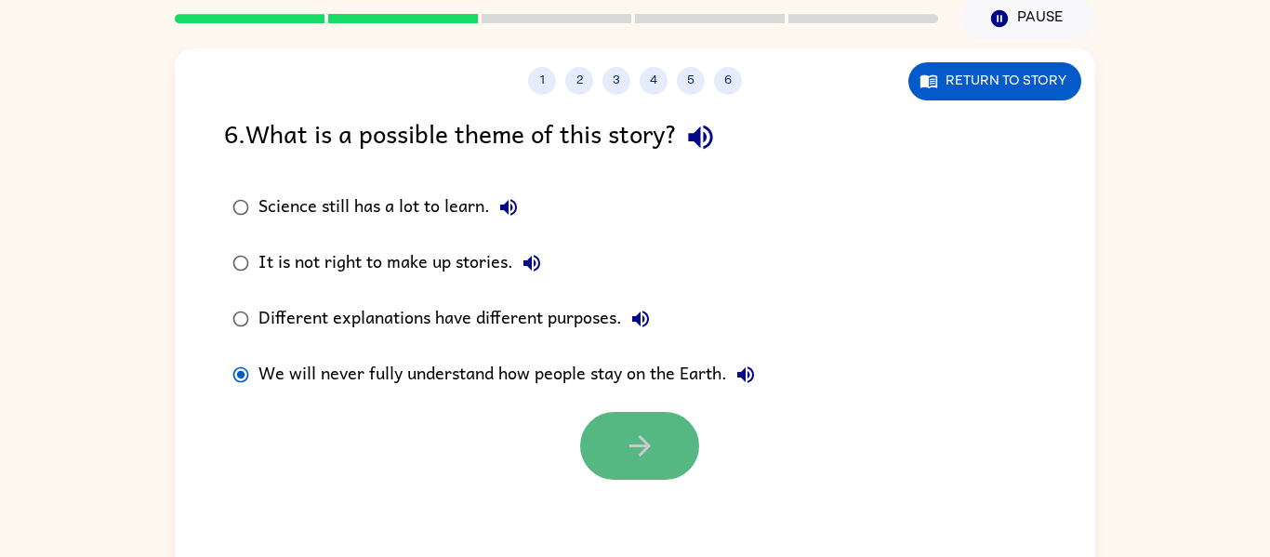
click at [671, 445] on button "button" at bounding box center [639, 446] width 119 height 68
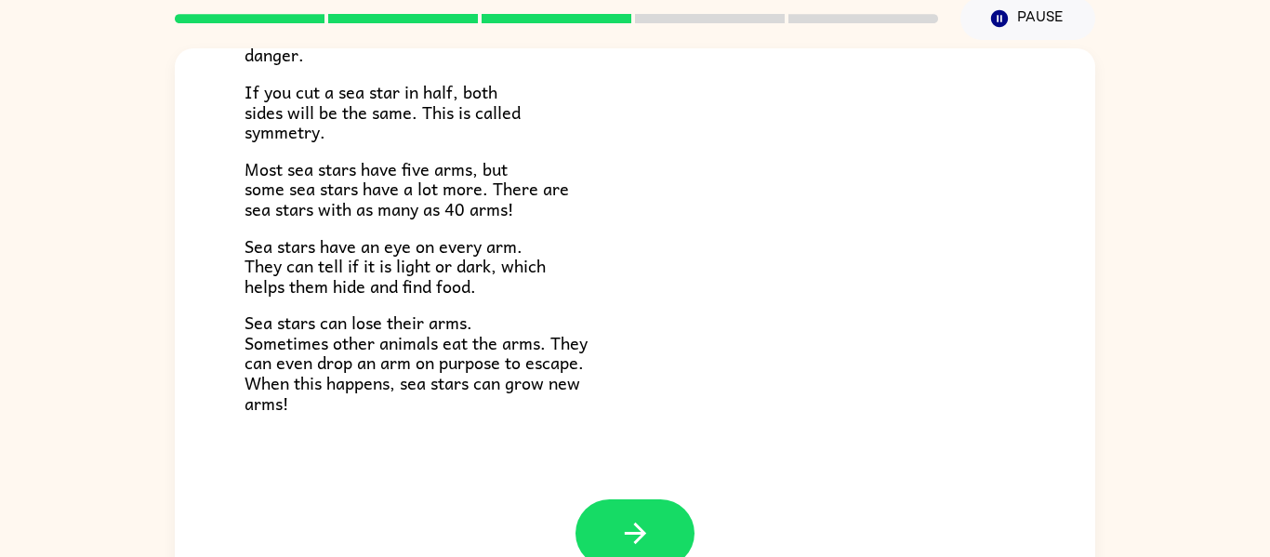
scroll to position [536, 0]
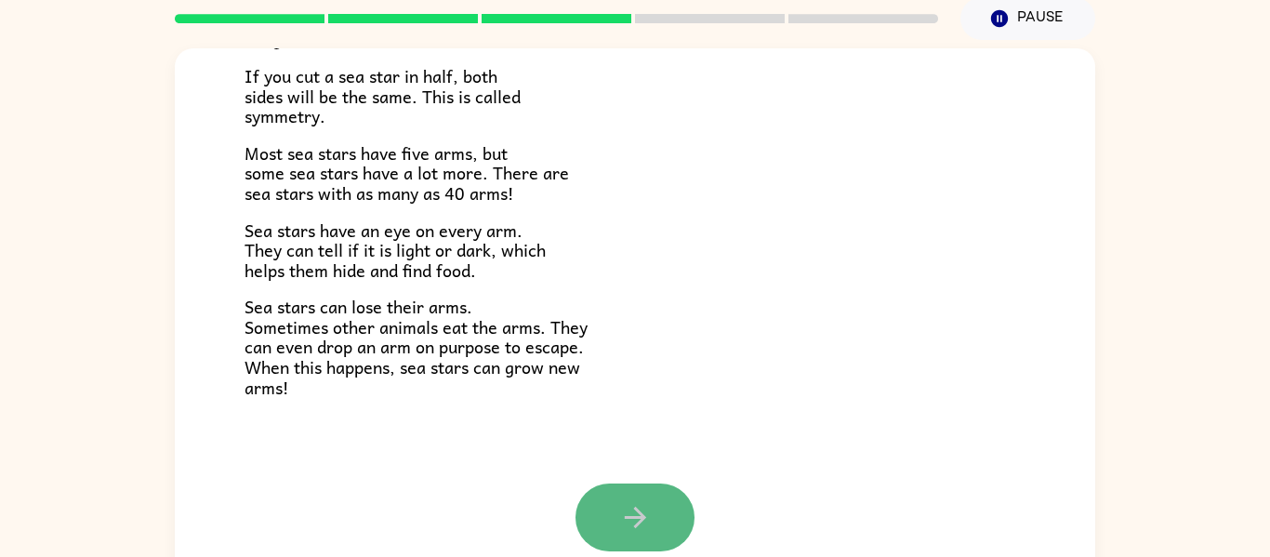
click at [643, 503] on icon "button" at bounding box center [635, 517] width 33 height 33
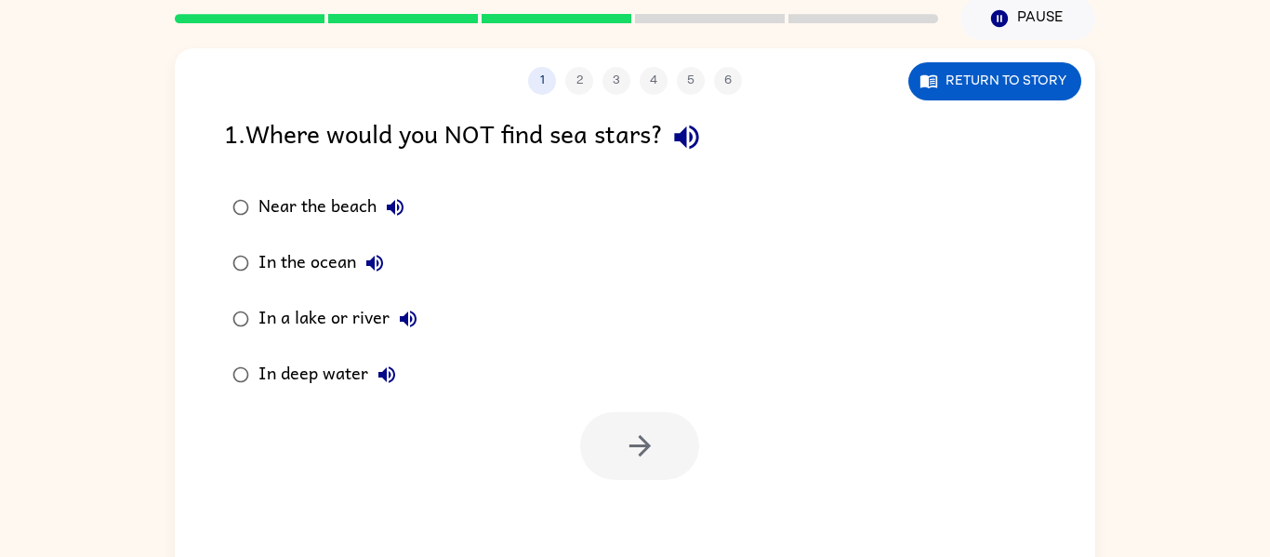
scroll to position [0, 0]
click at [698, 147] on icon "button" at bounding box center [686, 137] width 24 height 24
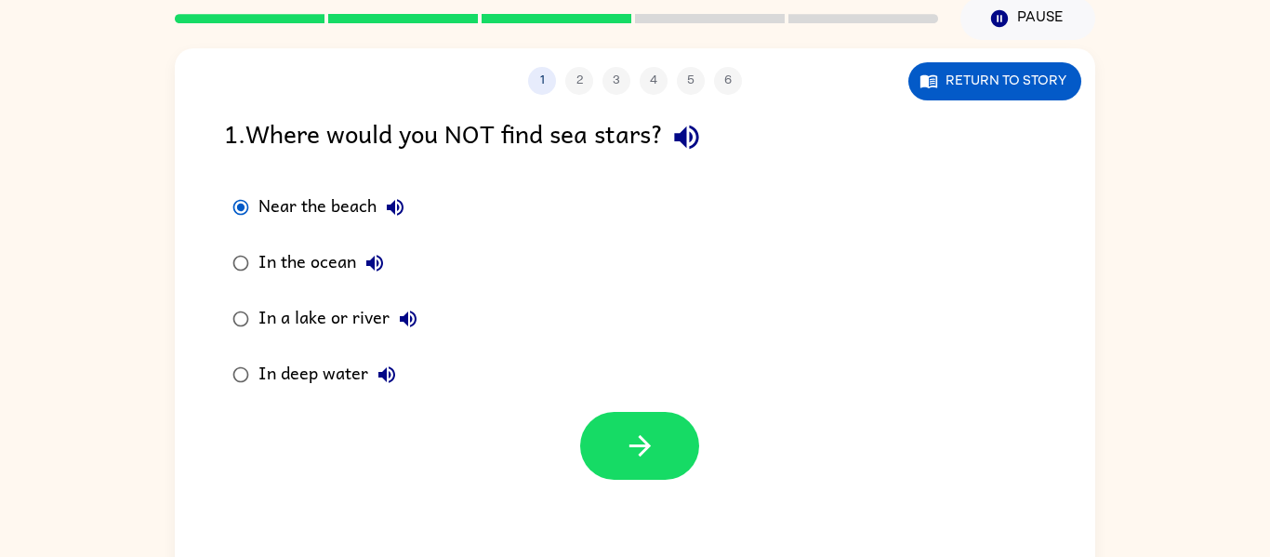
click at [615, 410] on div at bounding box center [635, 440] width 920 height 77
click at [617, 440] on button "button" at bounding box center [639, 446] width 119 height 68
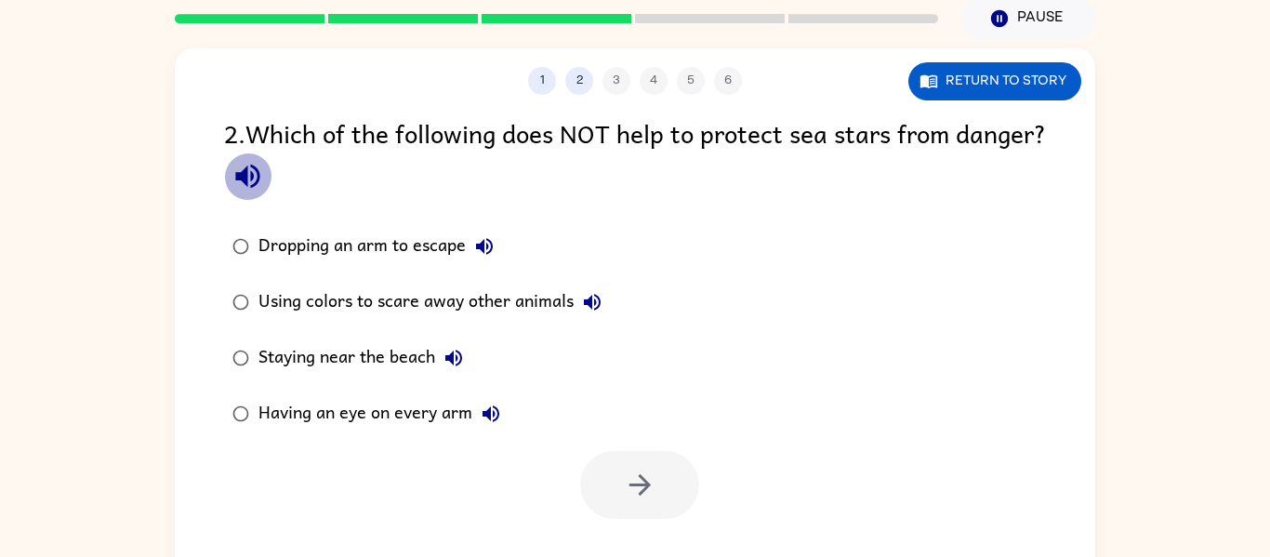
click at [259, 178] on icon "button" at bounding box center [247, 177] width 24 height 24
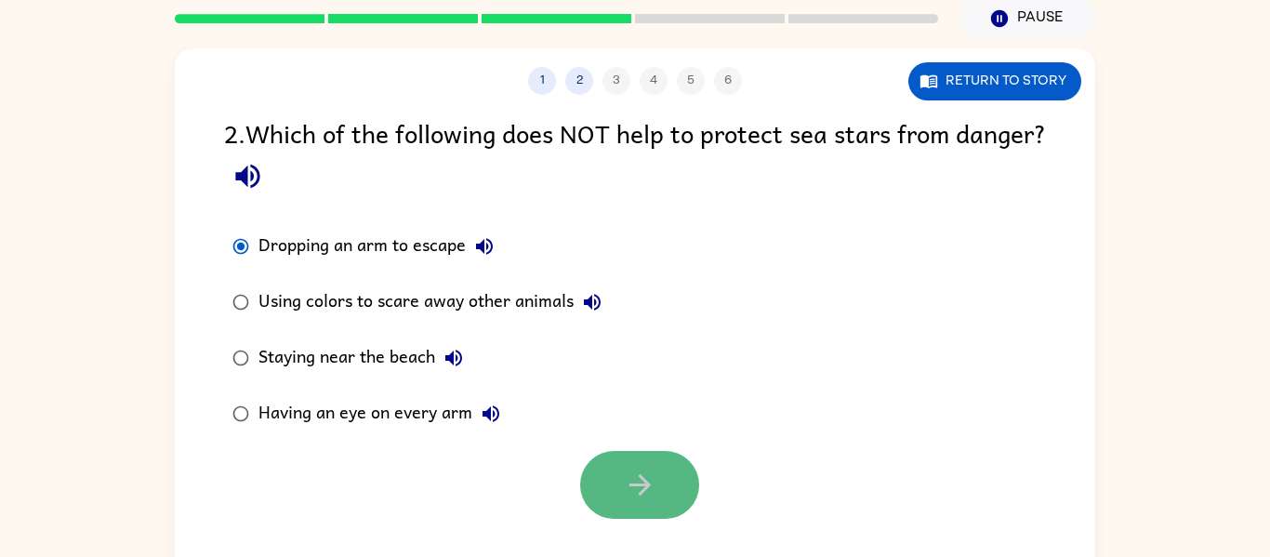
click at [647, 476] on icon "button" at bounding box center [640, 484] width 33 height 33
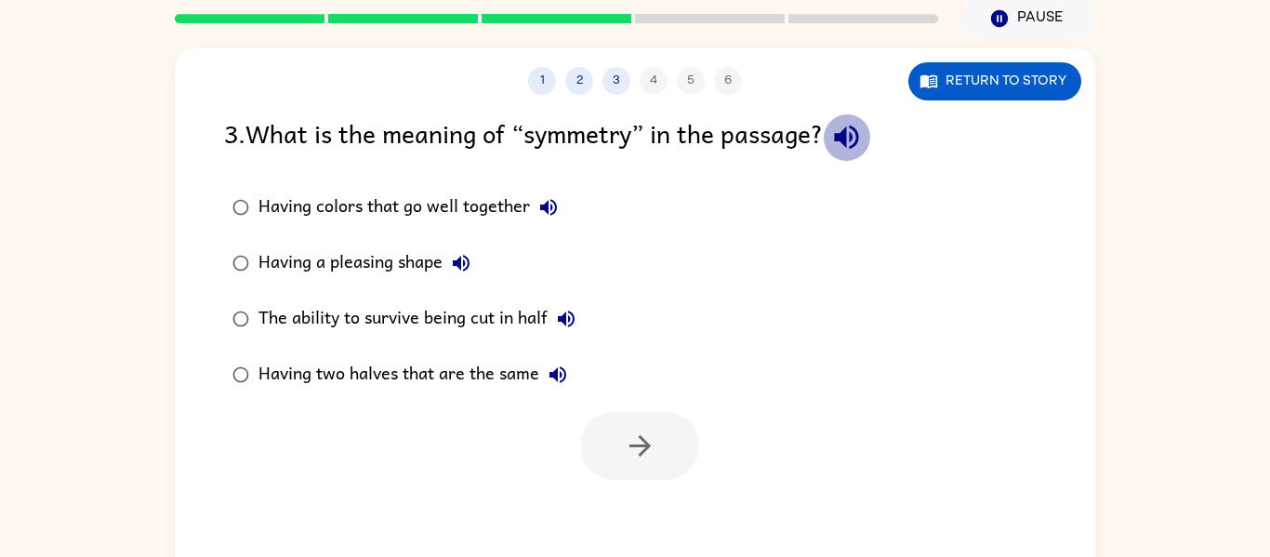
click at [857, 151] on icon "button" at bounding box center [846, 137] width 33 height 33
click at [555, 204] on icon "button" at bounding box center [548, 207] width 17 height 17
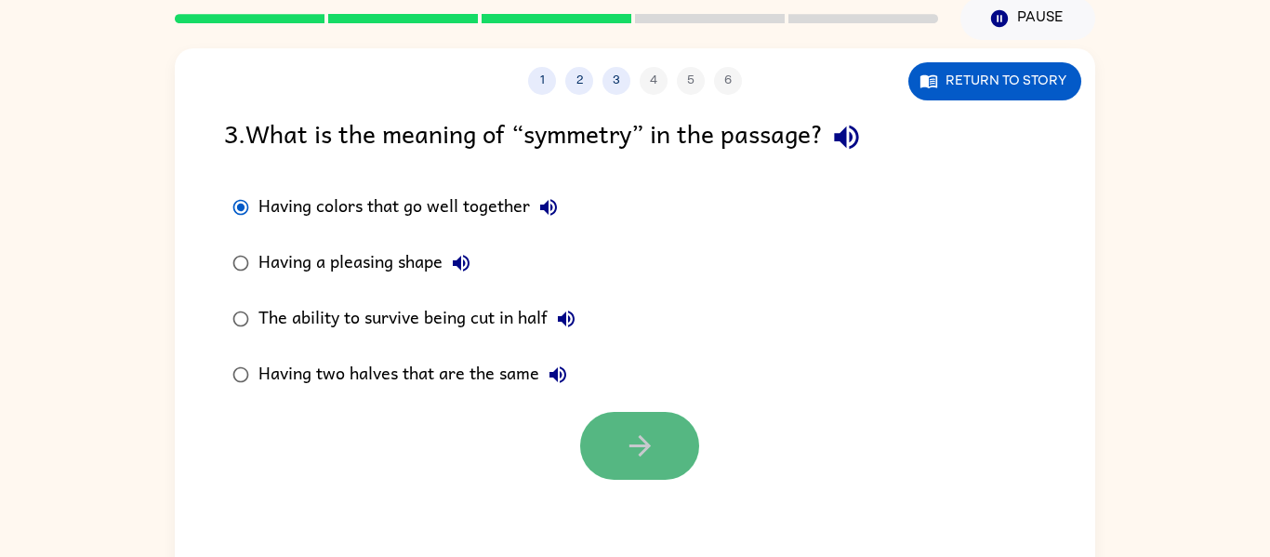
click at [639, 447] on icon "button" at bounding box center [638, 445] width 21 height 21
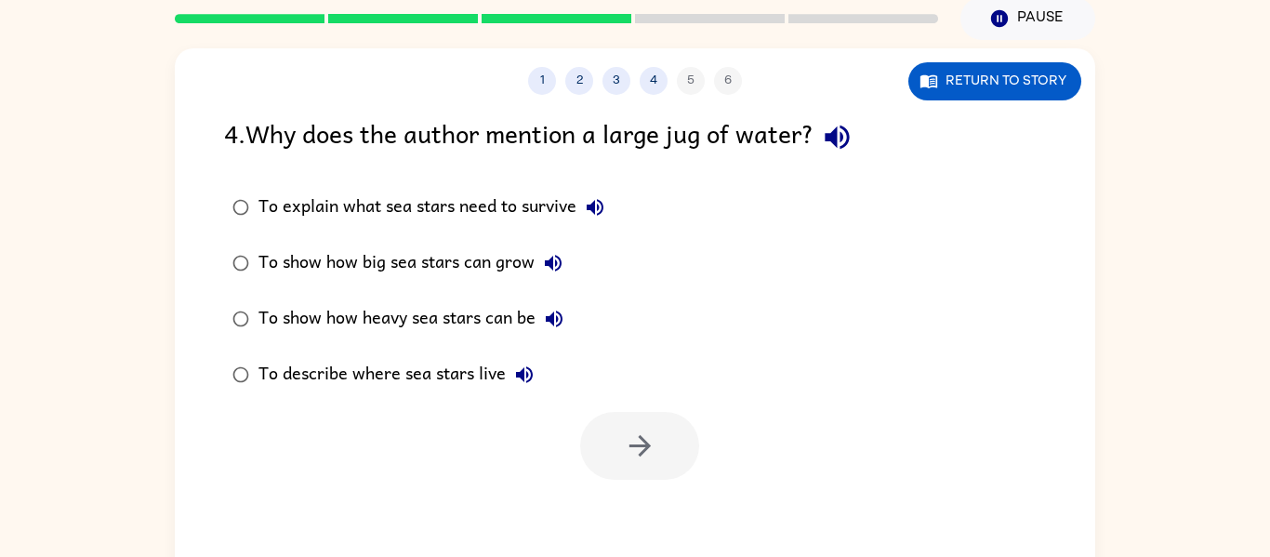
click at [639, 437] on div at bounding box center [639, 446] width 119 height 68
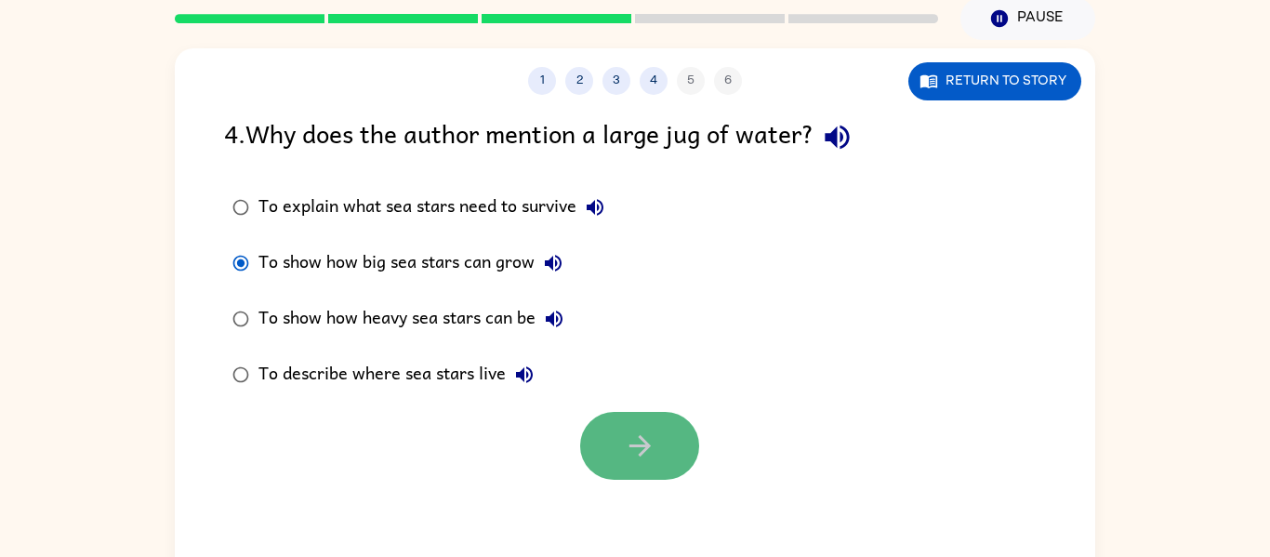
click at [601, 433] on button "button" at bounding box center [639, 446] width 119 height 68
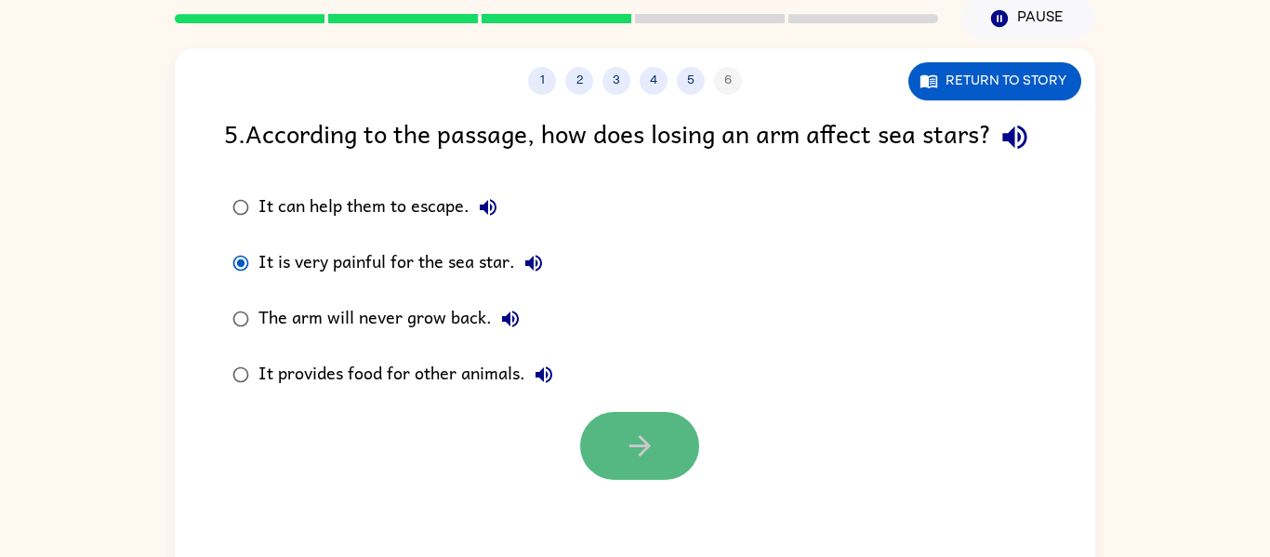
click at [586, 463] on button "button" at bounding box center [639, 446] width 119 height 68
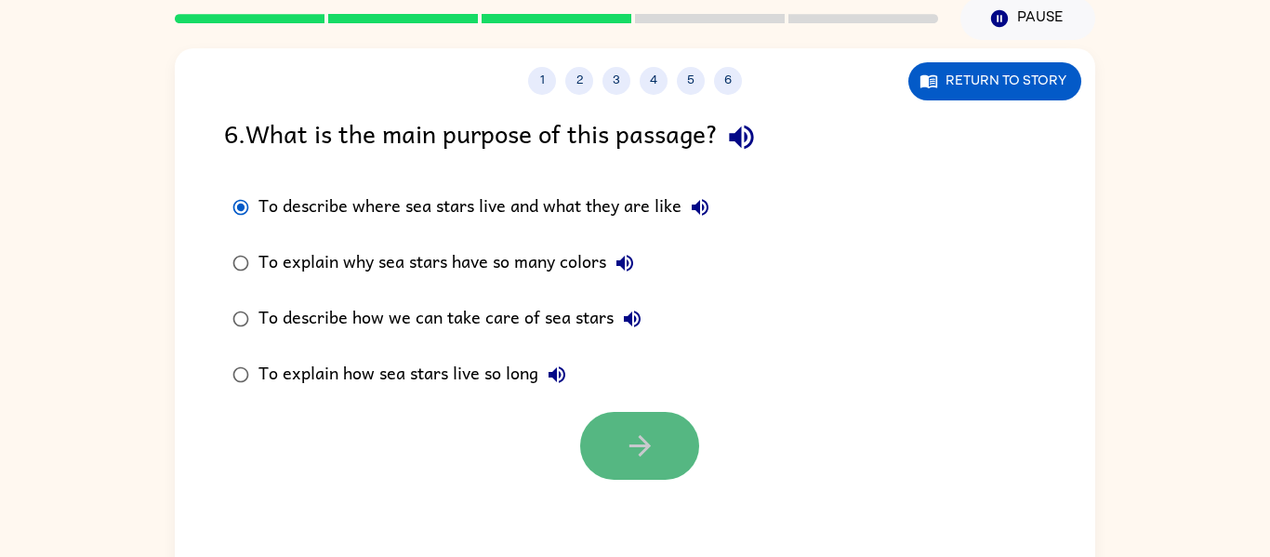
click at [678, 425] on button "button" at bounding box center [639, 446] width 119 height 68
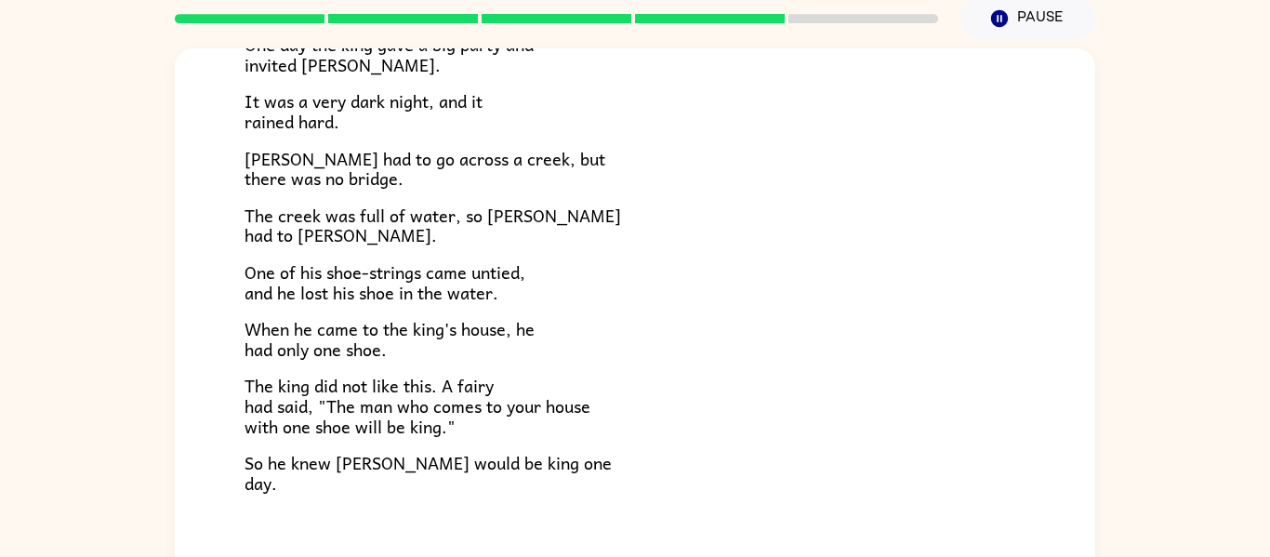
scroll to position [260, 0]
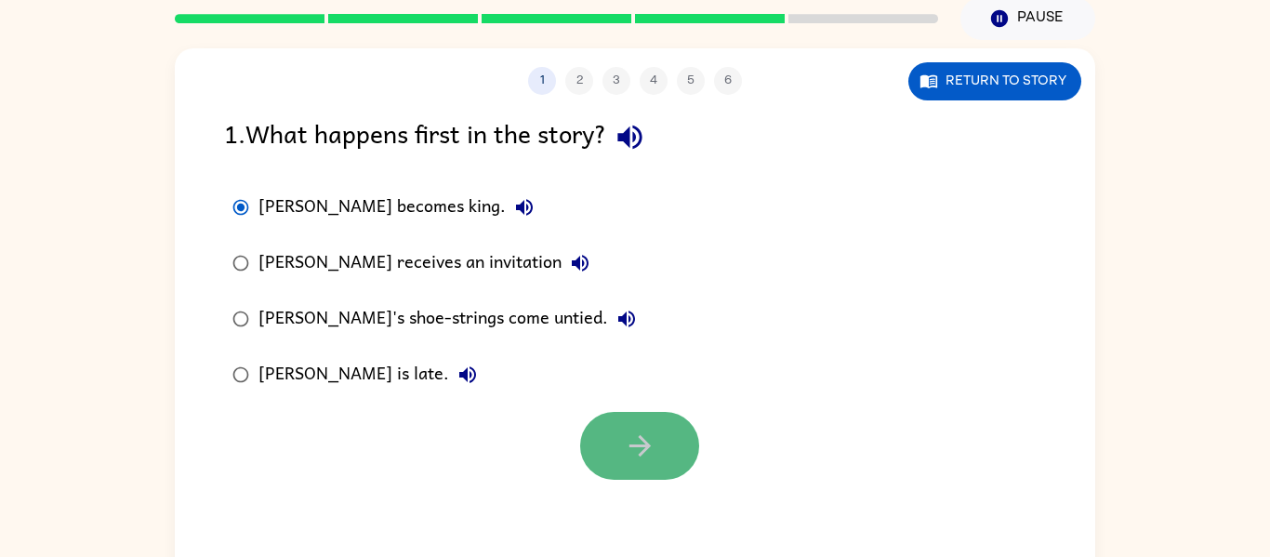
click at [628, 432] on icon "button" at bounding box center [640, 445] width 33 height 33
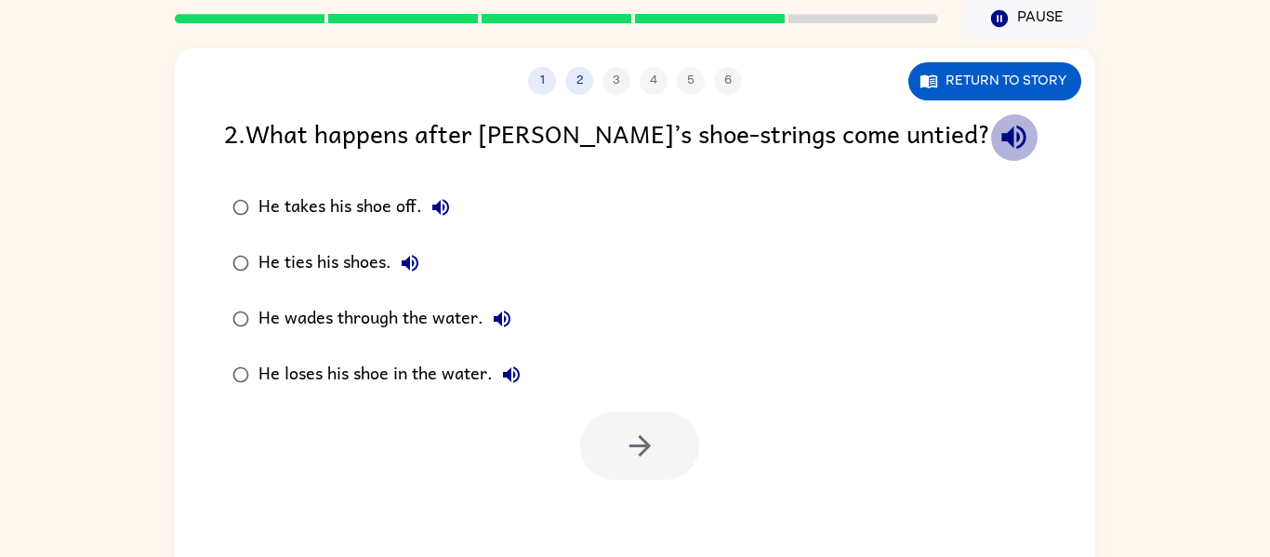
click at [1001, 136] on icon "button" at bounding box center [1013, 137] width 24 height 24
click at [445, 211] on icon "button" at bounding box center [440, 207] width 22 height 22
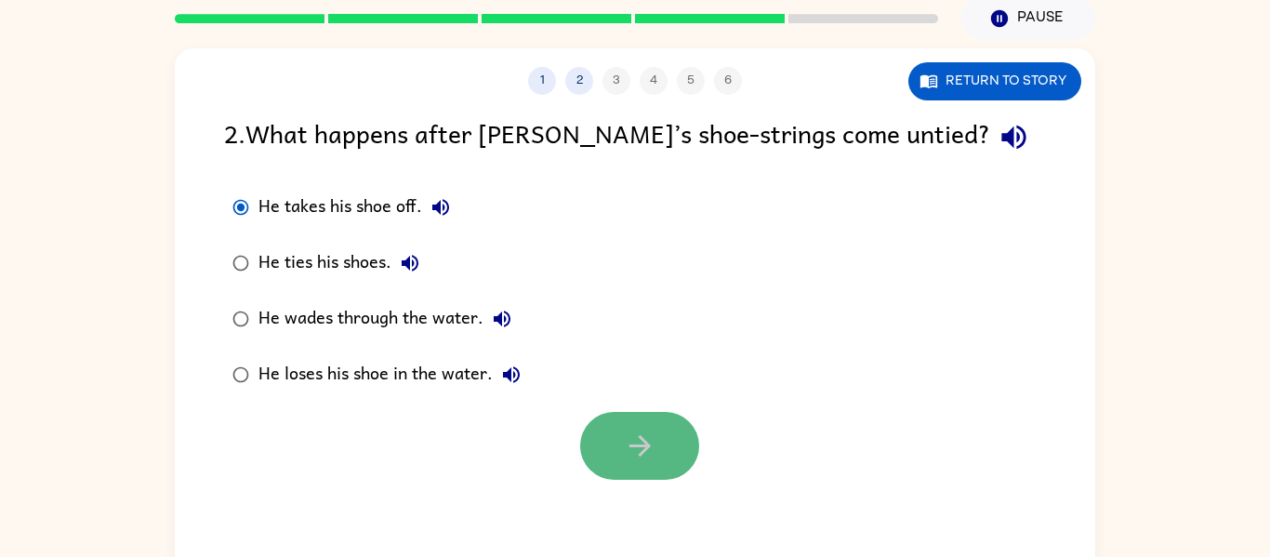
click at [639, 435] on icon "button" at bounding box center [640, 445] width 33 height 33
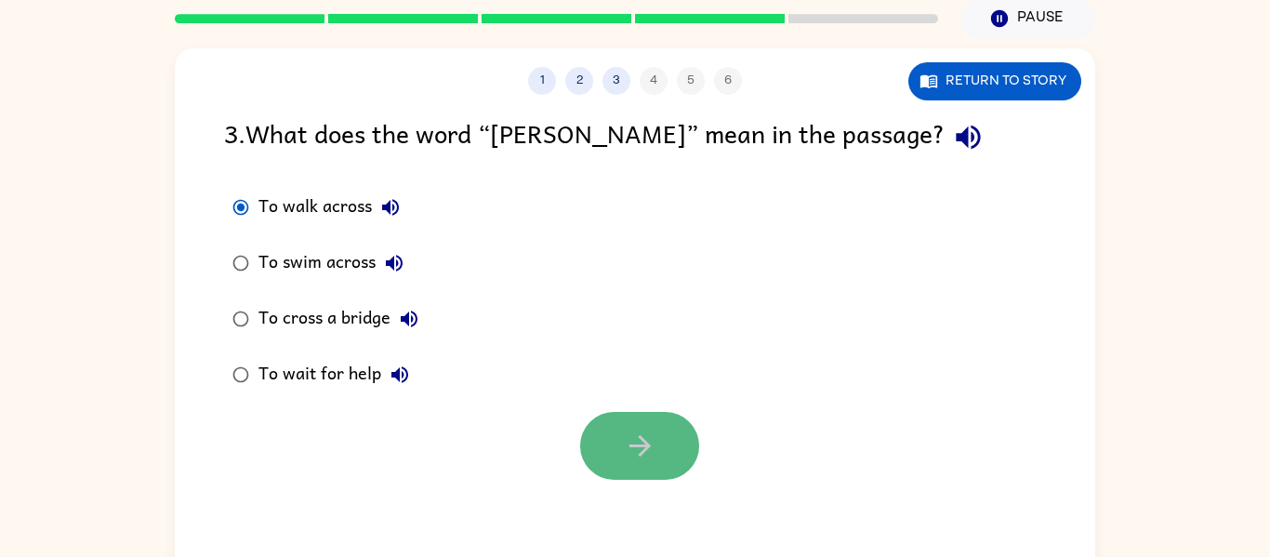
click at [652, 445] on icon "button" at bounding box center [640, 445] width 33 height 33
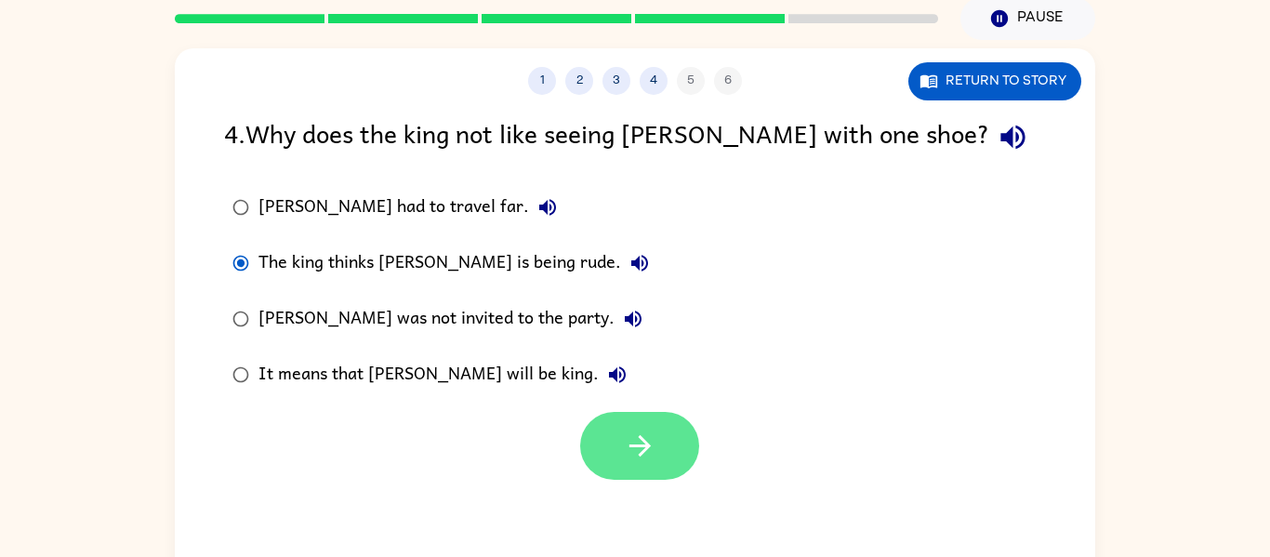
click at [644, 457] on icon "button" at bounding box center [640, 445] width 33 height 33
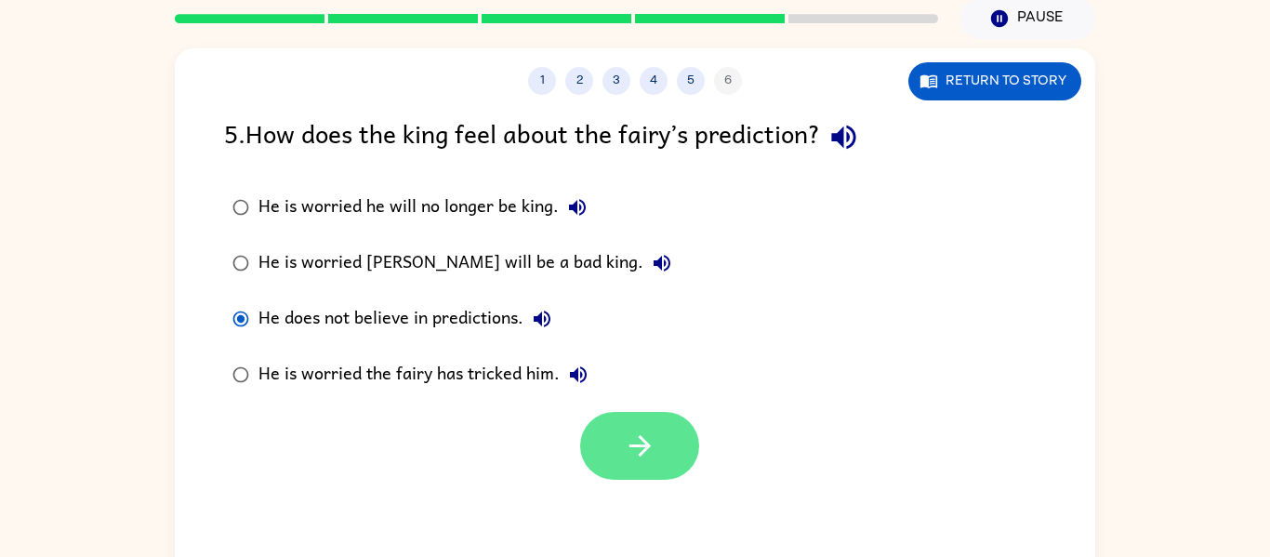
click at [637, 424] on button "button" at bounding box center [639, 446] width 119 height 68
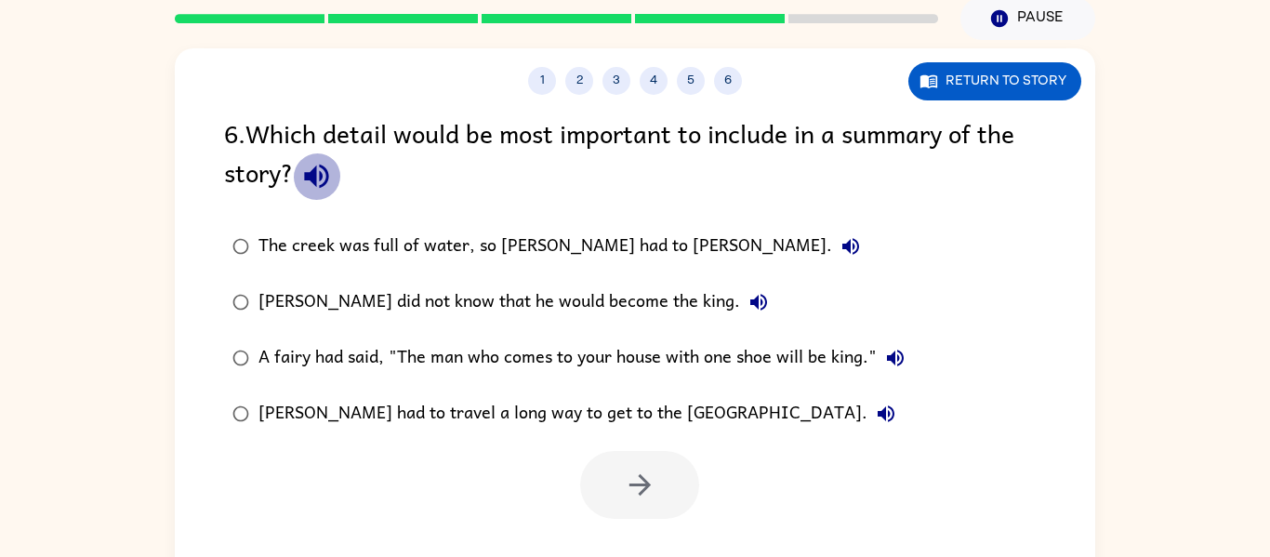
click at [316, 165] on icon "button" at bounding box center [316, 176] width 33 height 33
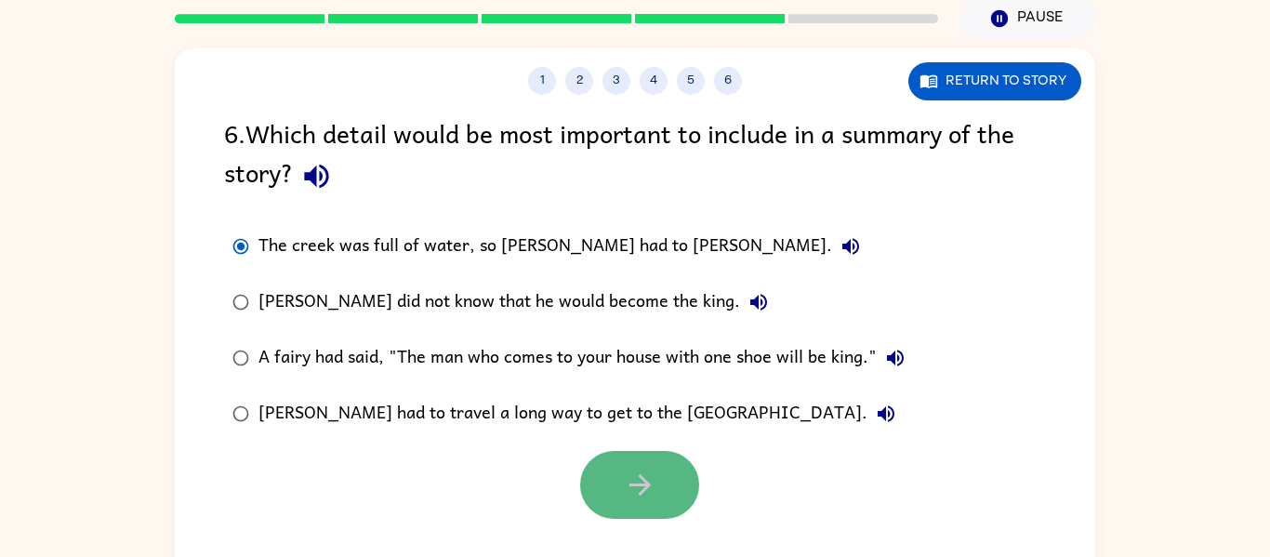
click at [603, 461] on button "button" at bounding box center [639, 485] width 119 height 68
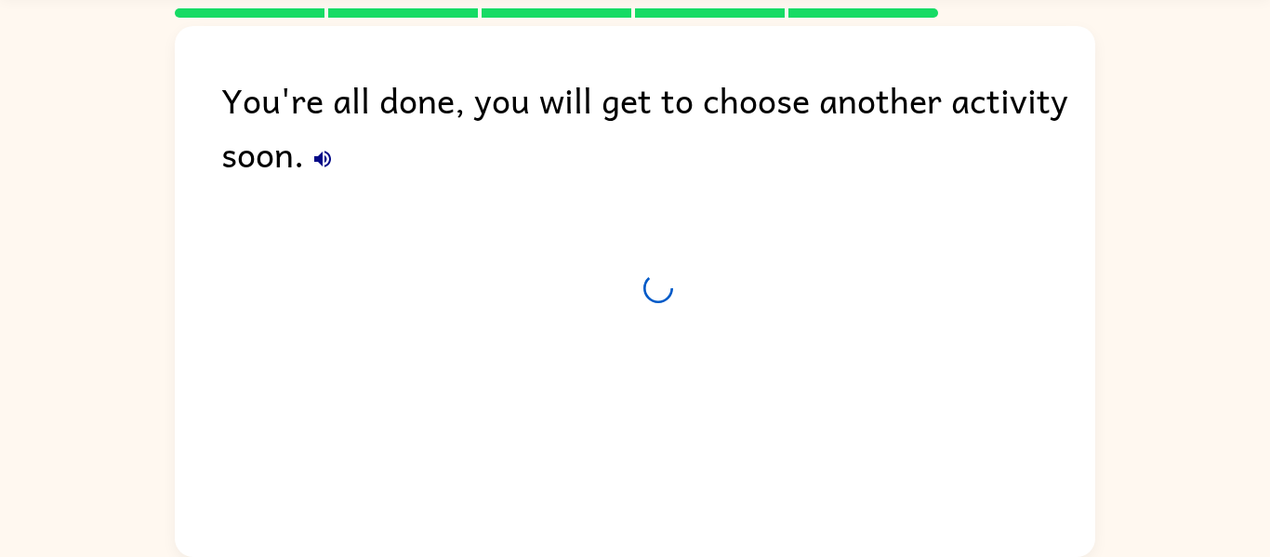
scroll to position [58, 0]
